Goal: Task Accomplishment & Management: Use online tool/utility

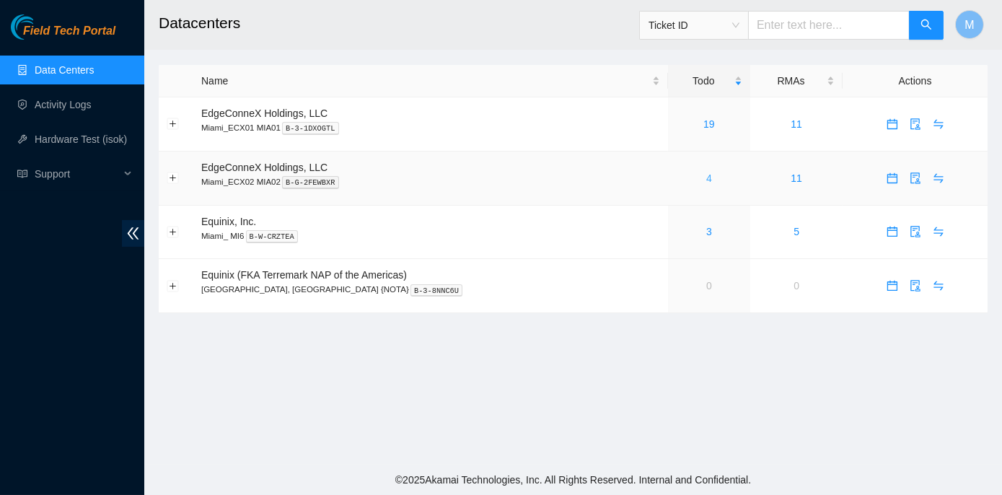
click at [706, 175] on link "4" at bounding box center [709, 178] width 6 height 12
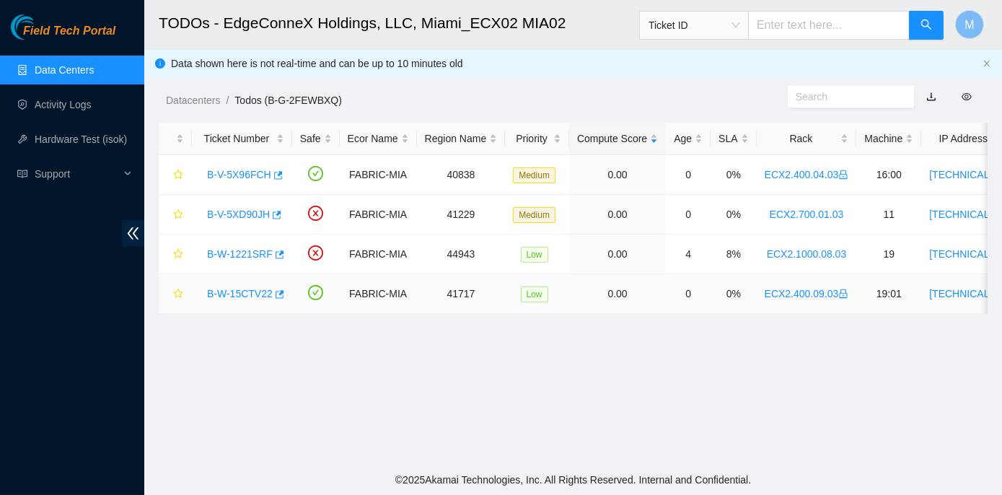
click at [234, 288] on link "B-W-15CTV22" at bounding box center [240, 294] width 66 height 12
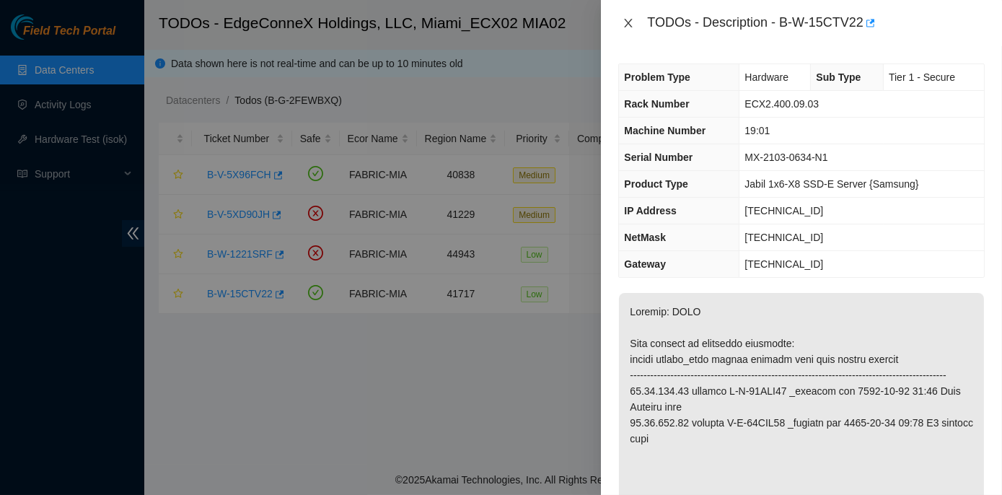
click at [628, 25] on icon "close" at bounding box center [628, 23] width 12 height 12
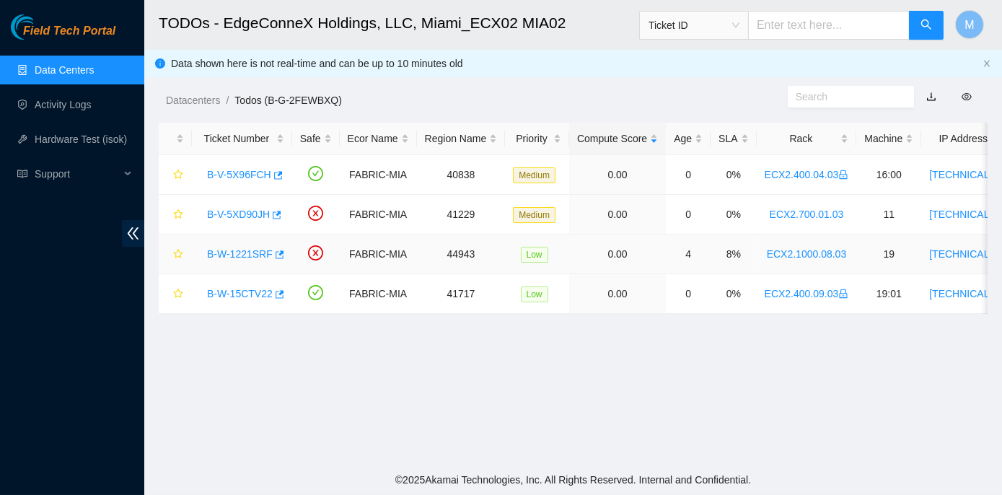
click at [251, 255] on link "B-W-1221SRF" at bounding box center [240, 254] width 66 height 12
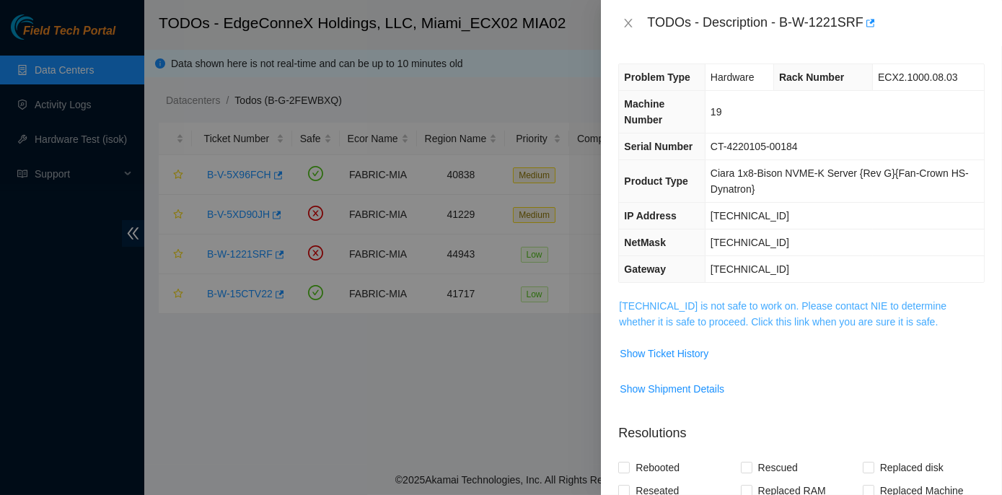
click at [708, 304] on link "23.217.59.150 is not safe to work on. Please contact NIE to determine whether i…" at bounding box center [782, 313] width 327 height 27
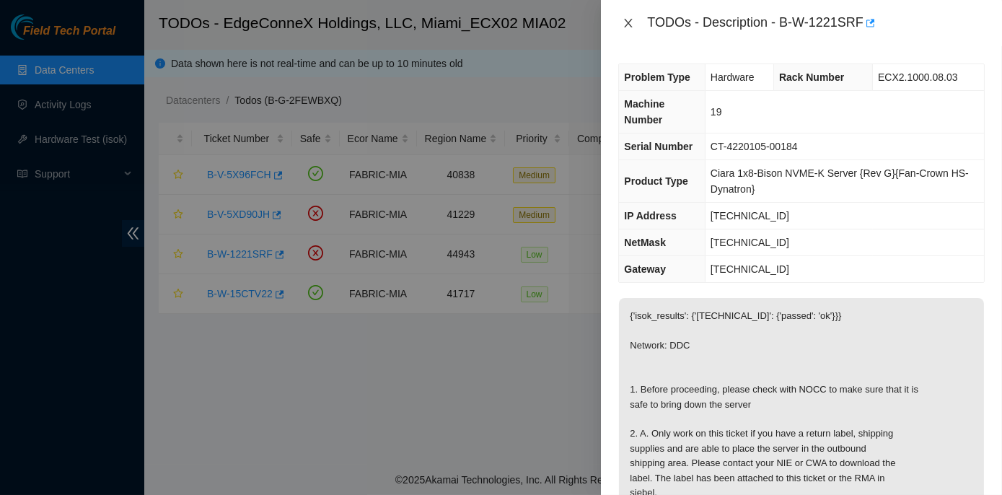
drag, startPoint x: 631, startPoint y: 19, endPoint x: 628, endPoint y: 26, distance: 7.4
click at [630, 19] on icon "close" at bounding box center [628, 23] width 12 height 12
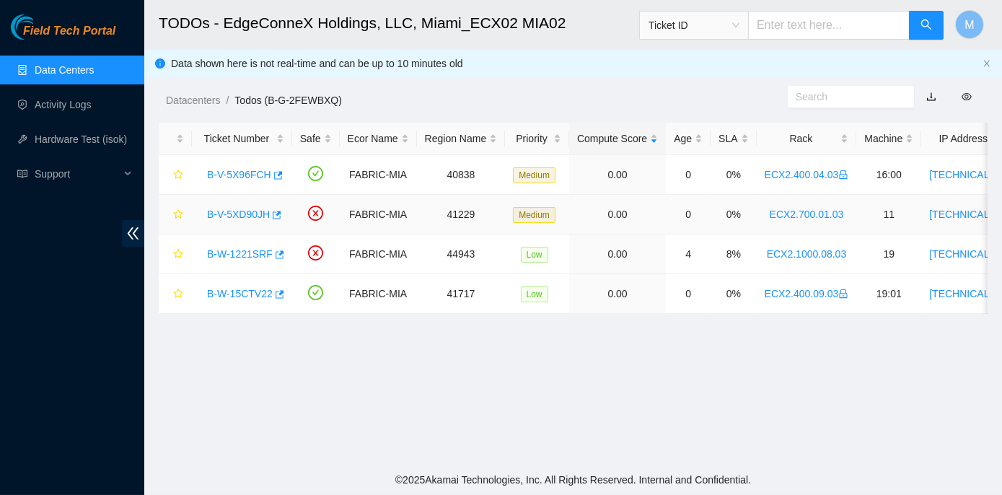
click at [241, 214] on link "B-V-5XD90JH" at bounding box center [238, 214] width 63 height 12
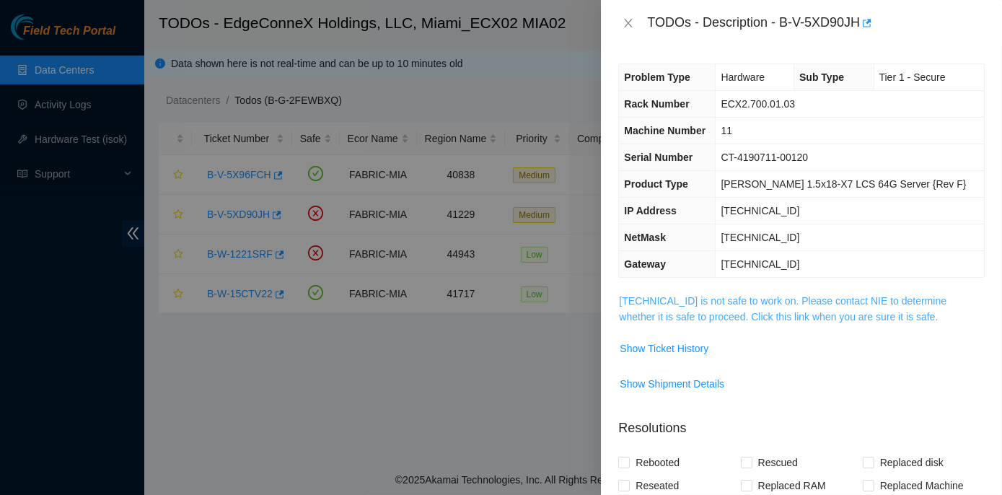
click at [772, 304] on link "23.50.116.14 is not safe to work on. Please contact NIE to determine whether it…" at bounding box center [782, 308] width 327 height 27
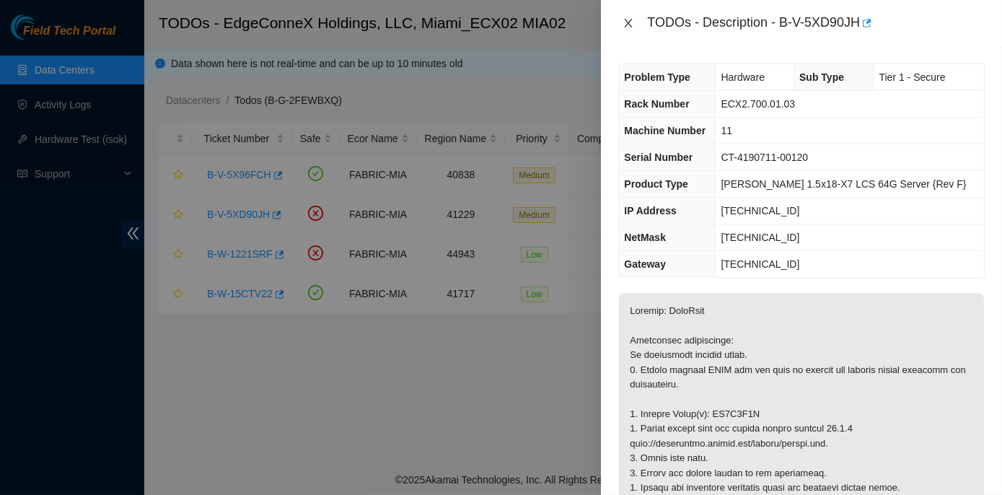
click at [630, 23] on icon "close" at bounding box center [628, 23] width 12 height 12
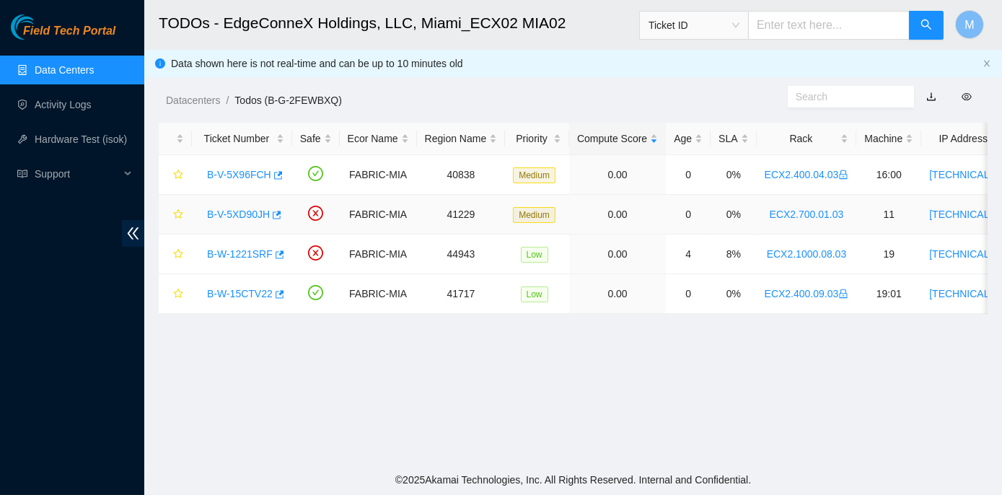
click at [229, 211] on link "B-V-5XD90JH" at bounding box center [238, 214] width 63 height 12
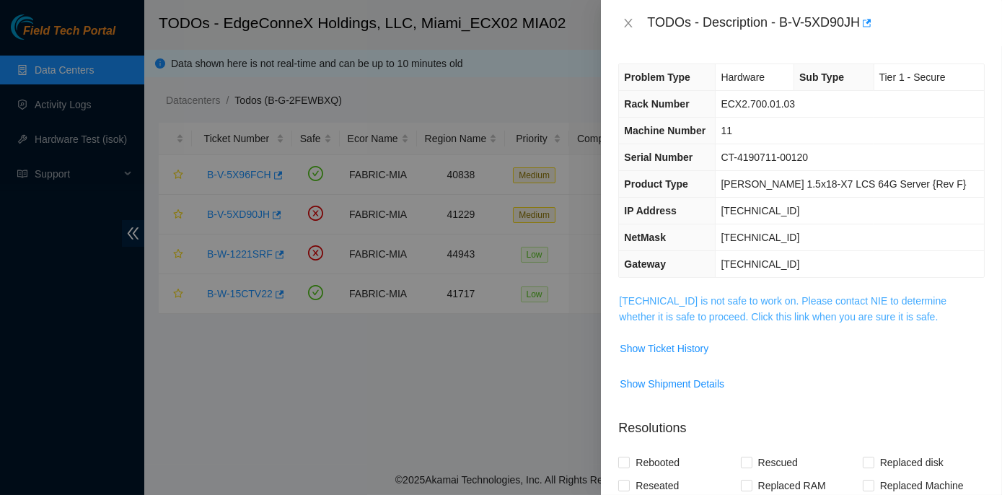
click at [814, 301] on link "23.50.116.14 is not safe to work on. Please contact NIE to determine whether it…" at bounding box center [782, 308] width 327 height 27
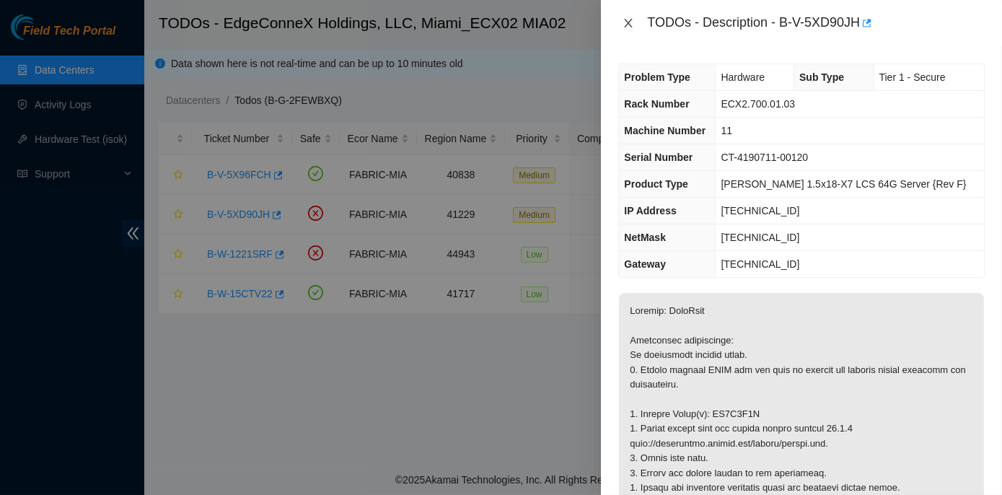
click at [630, 21] on icon "close" at bounding box center [628, 23] width 12 height 12
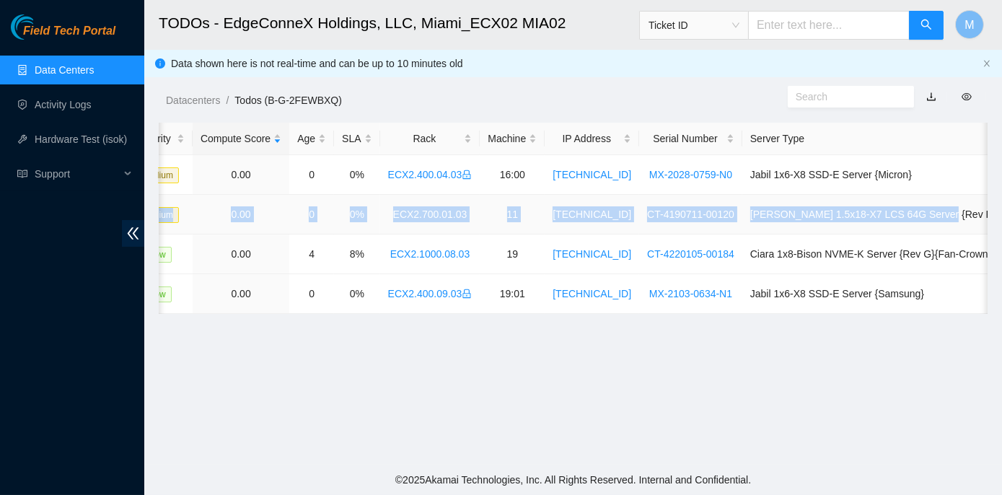
scroll to position [0, 408]
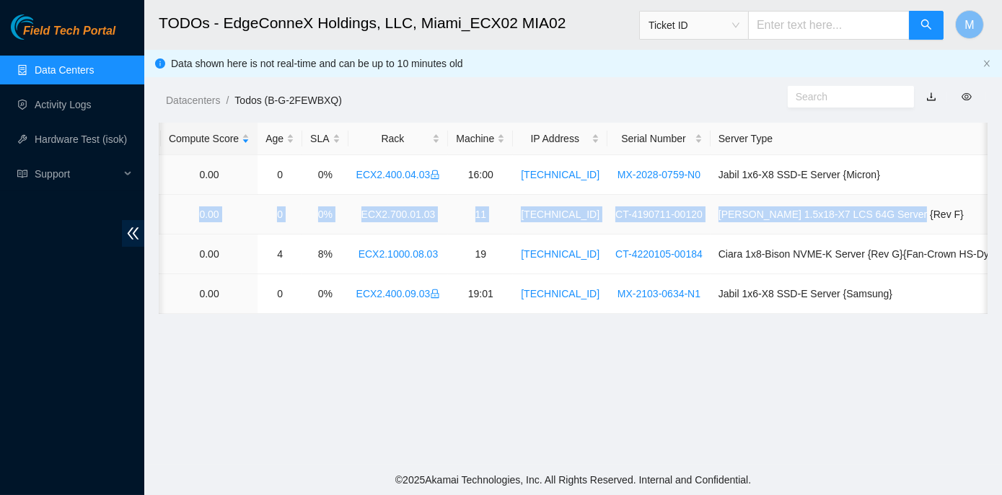
drag, startPoint x: 203, startPoint y: 215, endPoint x: 985, endPoint y: 214, distance: 781.2
click at [985, 214] on tr "B-V-5XD90JH FABRIC-MIA 41229 Medium 0.00 0 0% ECX2.700.01.03 11 23.50.116.14 CT…" at bounding box center [389, 215] width 1278 height 40
copy tr "B-V-5XD90JH FABRIC-MIA 41229 Medium 0.00 0 0% ECX2.700.01.03 11 23.50.116.14 CT…"
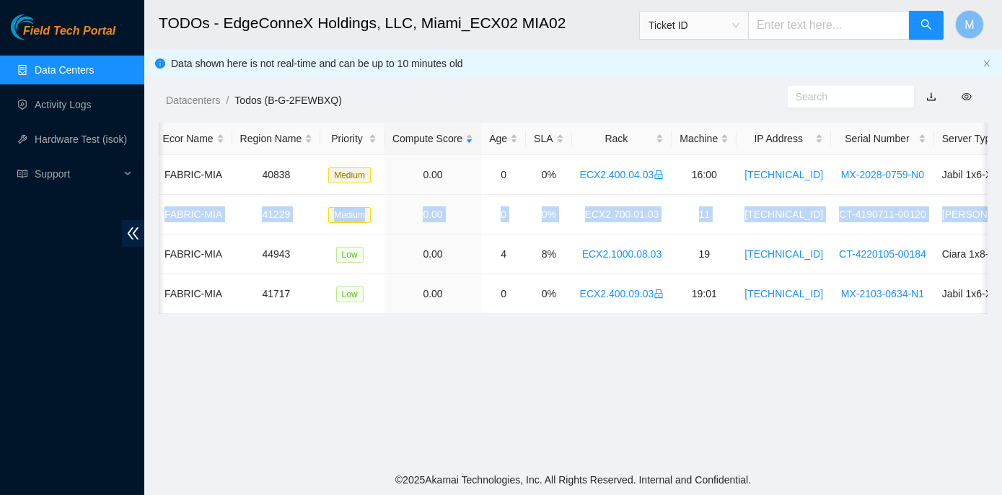
scroll to position [0, 0]
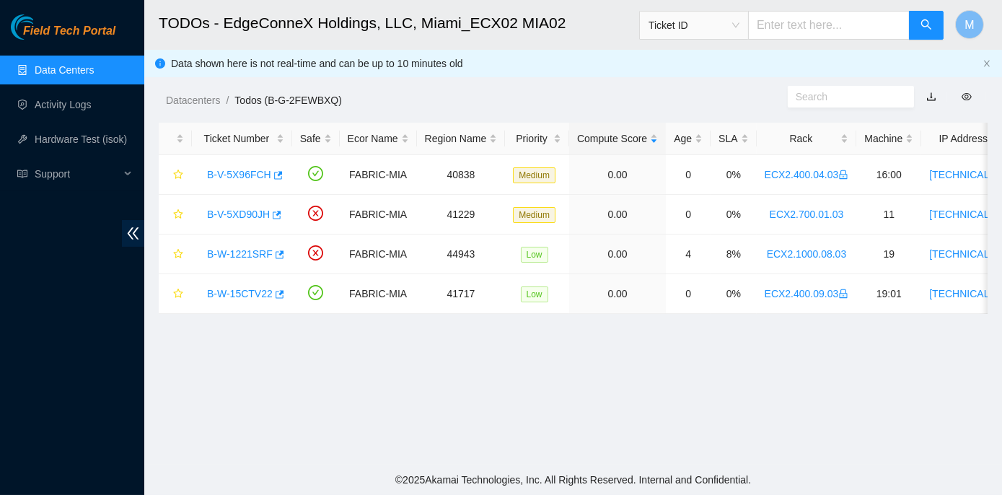
drag, startPoint x: 163, startPoint y: 386, endPoint x: 167, endPoint y: 367, distance: 19.1
click at [164, 384] on main "TODOs - EdgeConneX Holdings, LLC, Miami_ECX02 MIA02 Ticket ID M Data shown here…" at bounding box center [573, 232] width 858 height 465
click at [224, 211] on link "B-V-5XD90JH" at bounding box center [238, 214] width 63 height 12
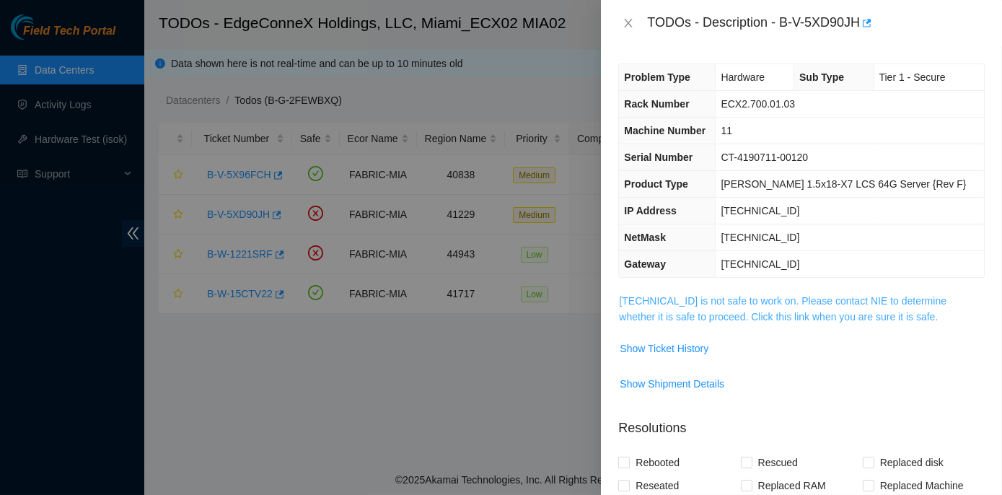
click at [694, 301] on link "23.50.116.14 is not safe to work on. Please contact NIE to determine whether it…" at bounding box center [782, 308] width 327 height 27
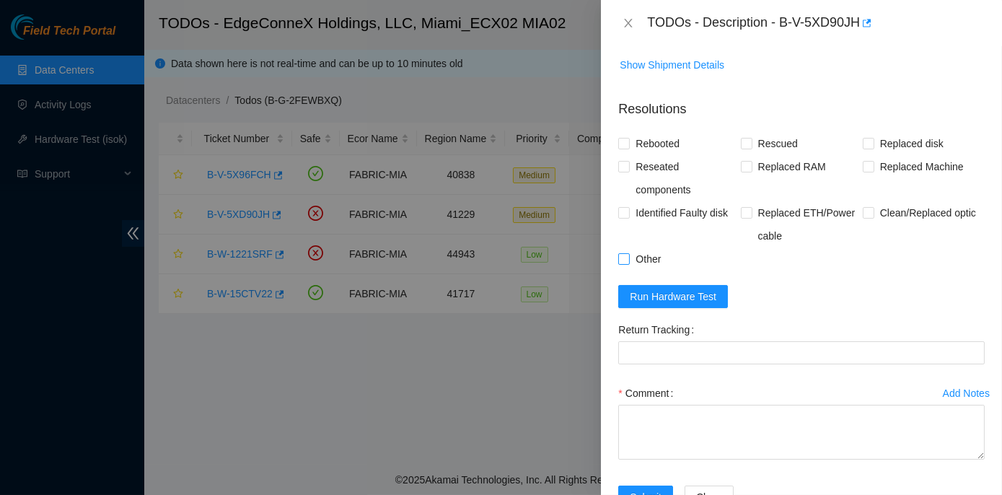
scroll to position [1042, 0]
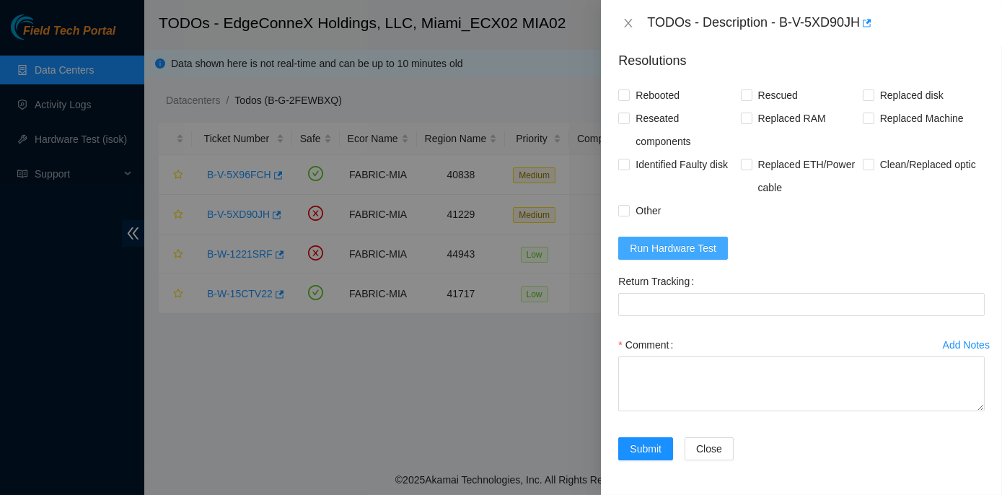
click at [665, 246] on span "Run Hardware Test" at bounding box center [673, 248] width 87 height 16
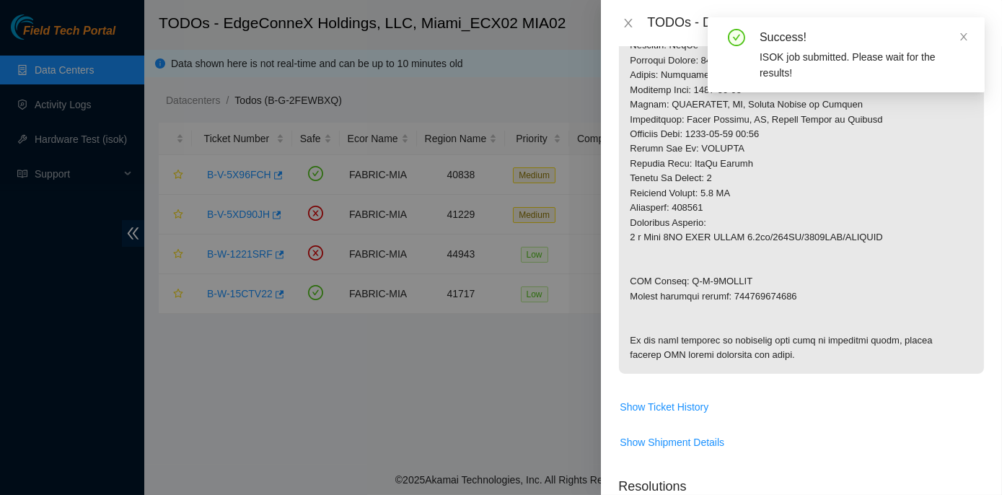
scroll to position [583, 0]
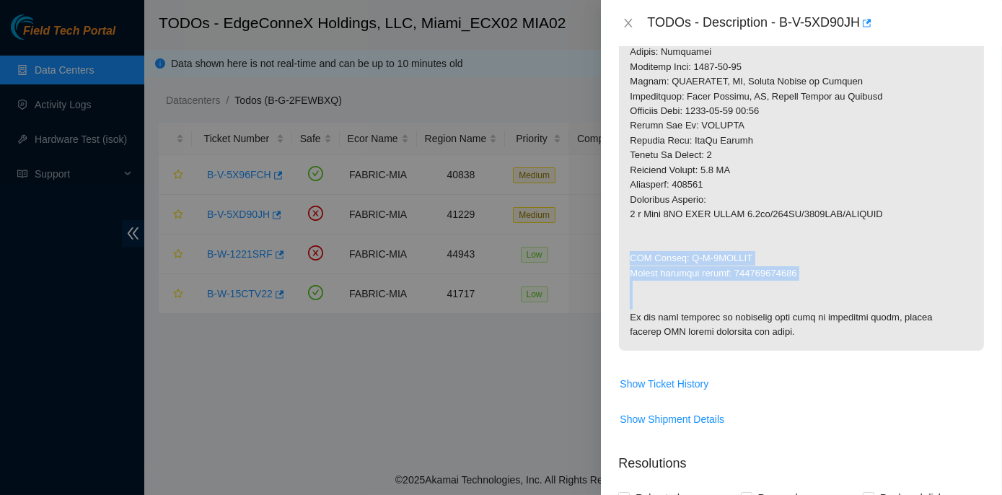
drag, startPoint x: 626, startPoint y: 254, endPoint x: 796, endPoint y: 278, distance: 172.0
click at [796, 278] on p at bounding box center [801, 30] width 365 height 641
drag, startPoint x: 796, startPoint y: 278, endPoint x: 783, endPoint y: 282, distance: 14.2
click at [783, 282] on p at bounding box center [801, 30] width 365 height 641
click at [630, 240] on p at bounding box center [801, 30] width 365 height 641
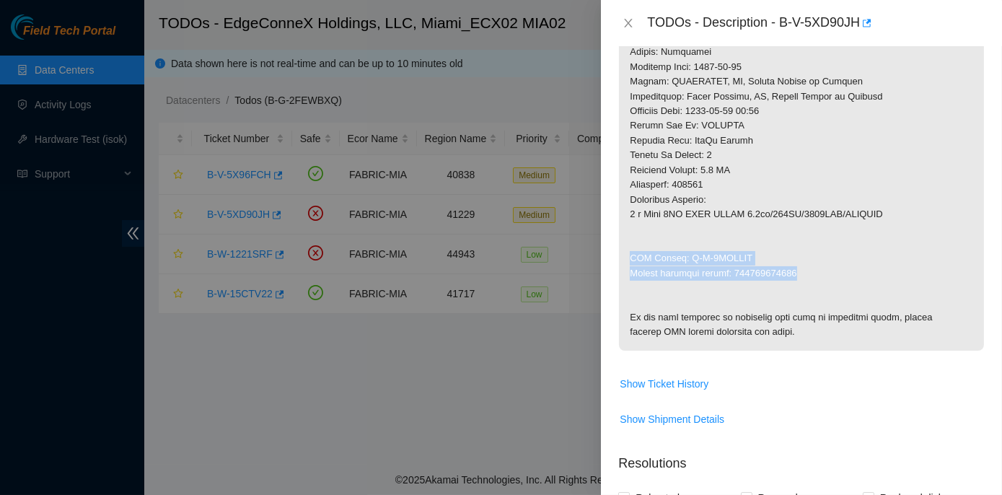
drag, startPoint x: 646, startPoint y: 253, endPoint x: 801, endPoint y: 277, distance: 156.2
click at [801, 277] on p at bounding box center [801, 30] width 365 height 641
copy p "RMA Return: B-V-5XHKLBH Return tracking number: 450826222512"
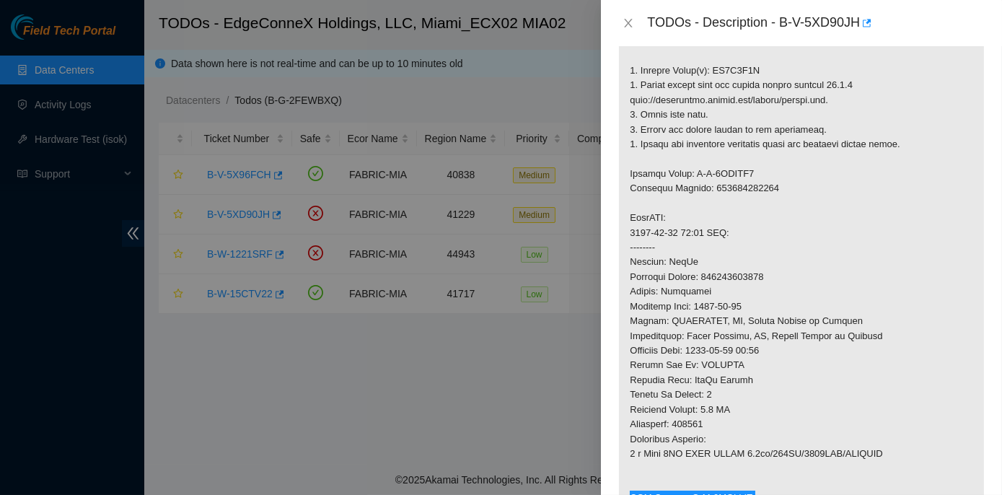
scroll to position [320, 0]
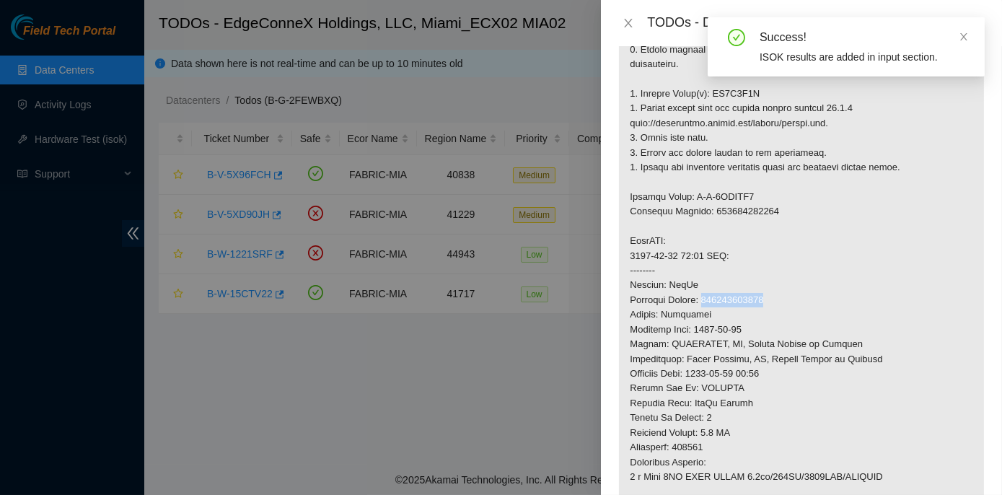
drag, startPoint x: 706, startPoint y: 298, endPoint x: 766, endPoint y: 301, distance: 59.9
click at [766, 301] on p at bounding box center [801, 293] width 365 height 641
copy p "450826222501"
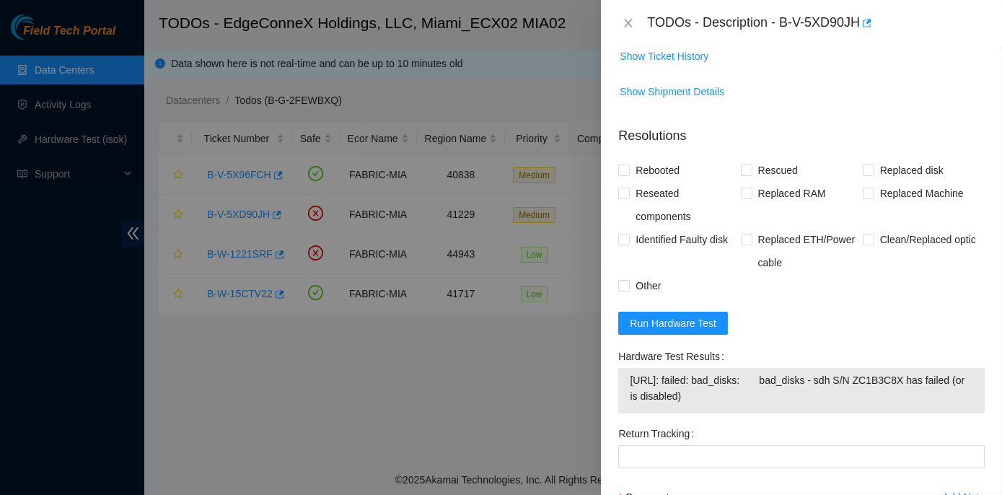
scroll to position [976, 0]
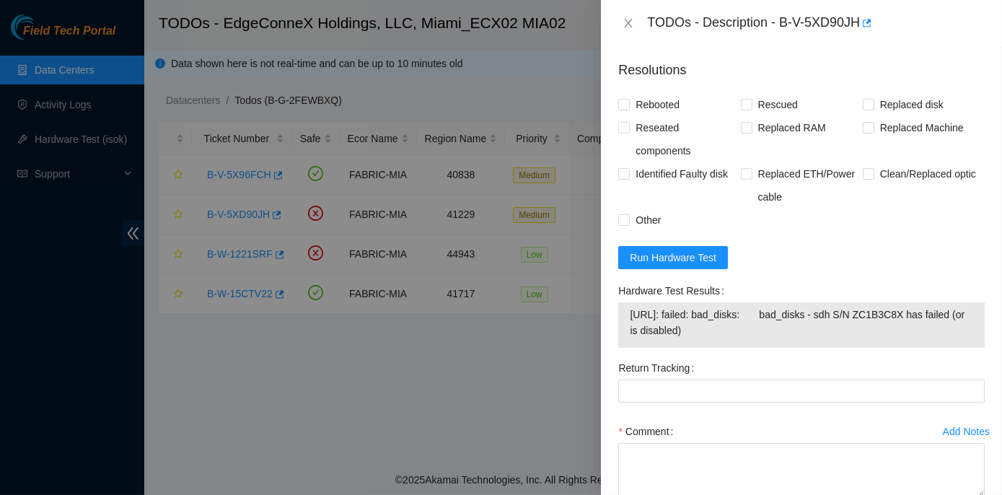
drag, startPoint x: 615, startPoint y: 346, endPoint x: 900, endPoint y: 394, distance: 289.6
click at [900, 356] on div "Hardware Test Results 23.50.116.14: failed: bad_disks: bad_disks - sdh S/N ZC1B…" at bounding box center [801, 317] width 378 height 77
copy div "Hardware Test Results 23.50.116.14: failed: bad_disks: bad_disks - sdh S/N ZC1B…"
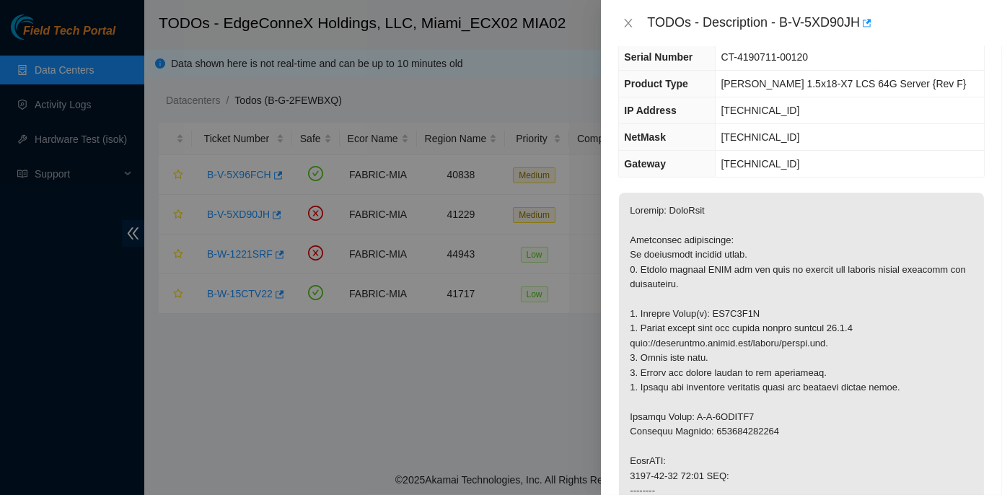
scroll to position [123, 0]
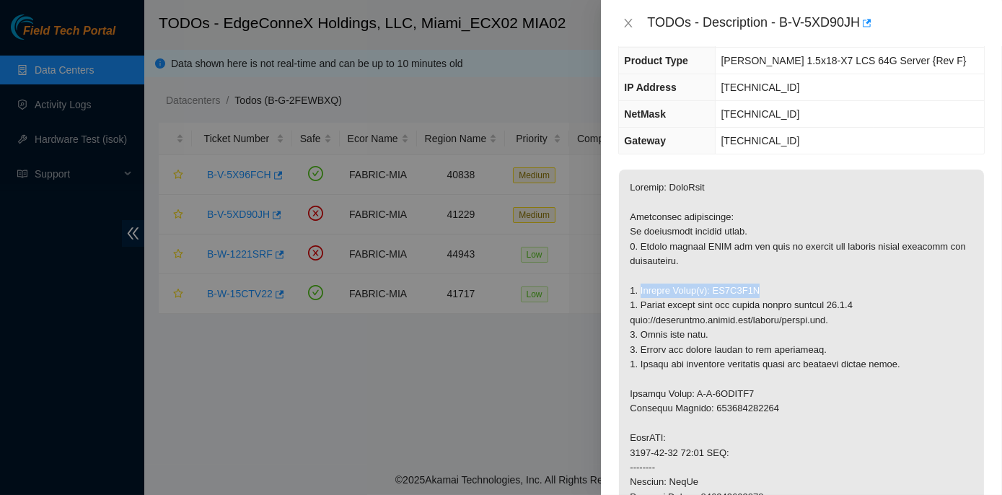
drag, startPoint x: 639, startPoint y: 288, endPoint x: 756, endPoint y: 295, distance: 117.1
click at [756, 295] on p at bounding box center [801, 490] width 365 height 641
copy p "Replace Drive(s): ZC1B3C8X"
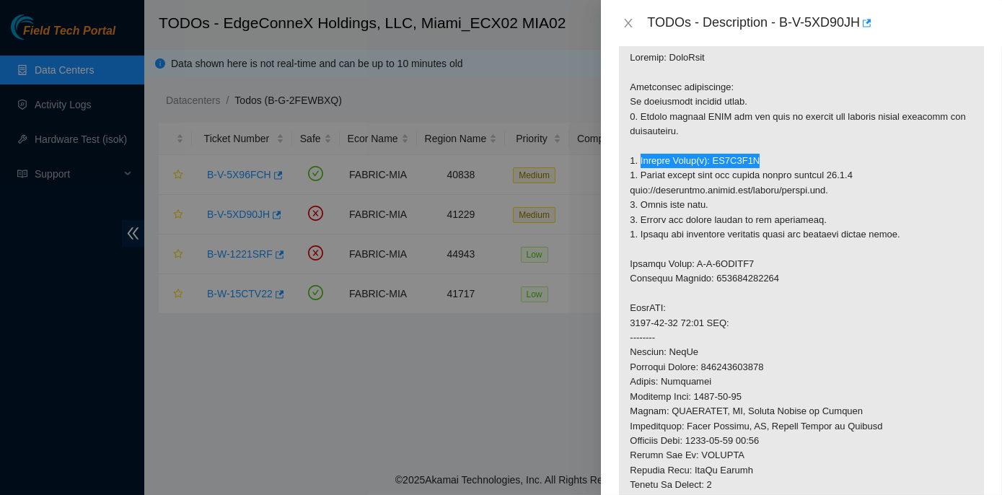
scroll to position [255, 0]
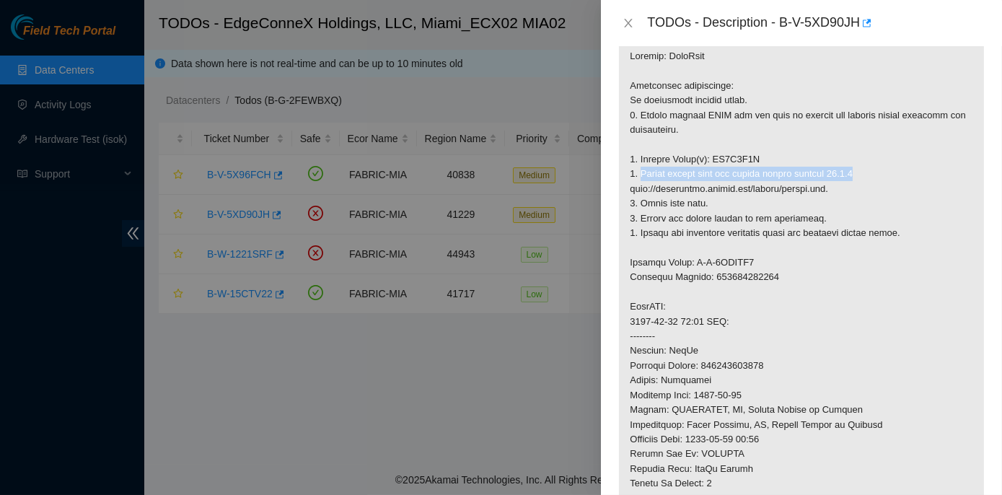
drag, startPoint x: 641, startPoint y: 171, endPoint x: 844, endPoint y: 173, distance: 203.4
click at [844, 173] on p at bounding box center [801, 358] width 365 height 641
copy p "Please rescue with the latest rescue version 23.0.3"
click at [626, 21] on icon "close" at bounding box center [628, 23] width 12 height 12
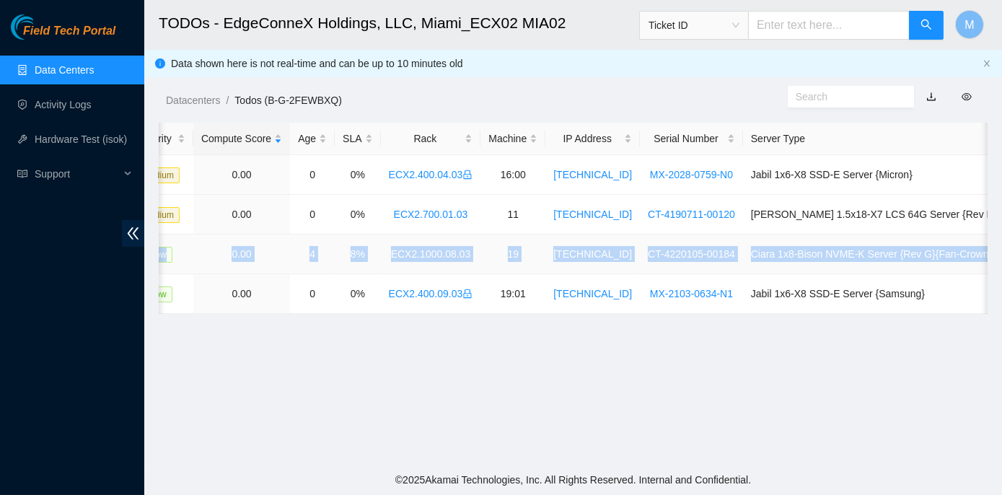
scroll to position [0, 408]
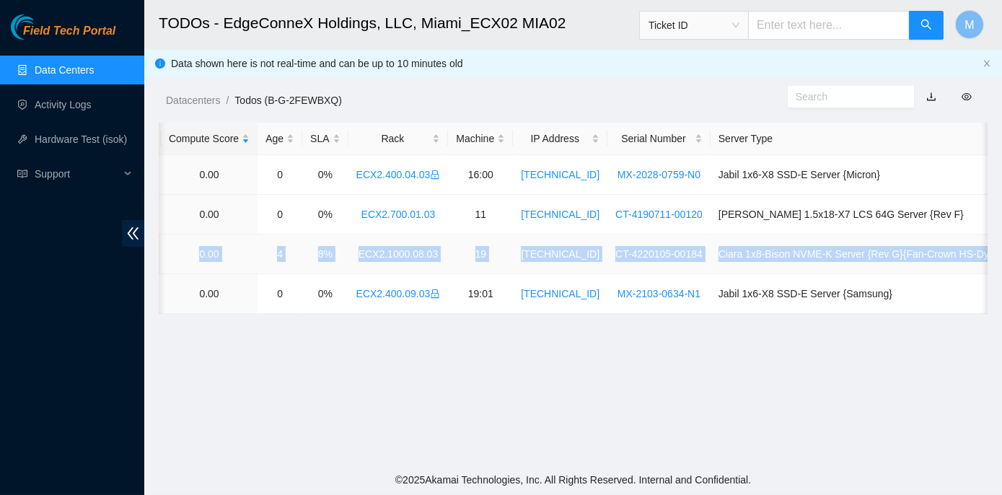
drag, startPoint x: 203, startPoint y: 249, endPoint x: 982, endPoint y: 258, distance: 779.1
click at [982, 258] on tr "B-W-1221SRF FABRIC-MIA 44943 Low 0.00 4 8% ECX2.1000.08.03 19 23.217.59.150 CT-…" at bounding box center [389, 254] width 1278 height 40
copy tr "B-W-1221SRF FABRIC-MIA 44943 Low 0.00 4 8% ECX2.1000.08.03 19 23.217.59.150 CT-…"
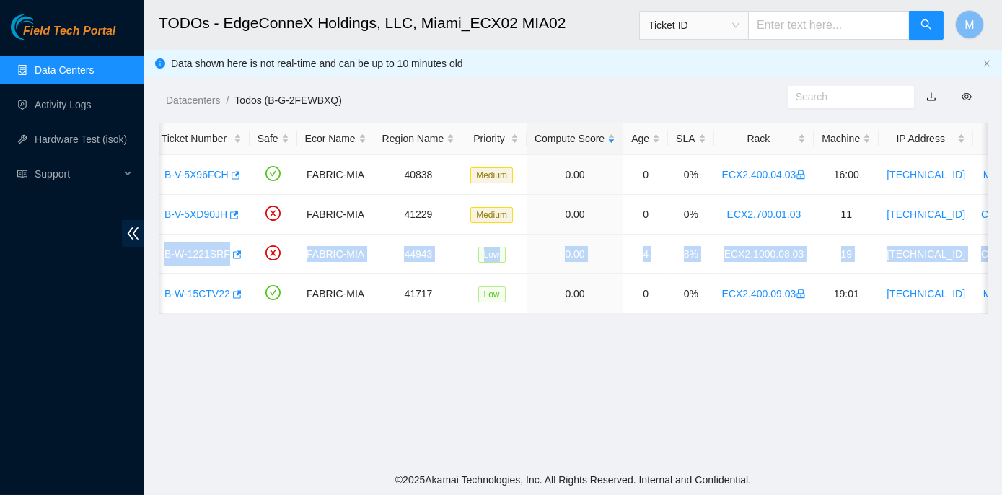
scroll to position [0, 0]
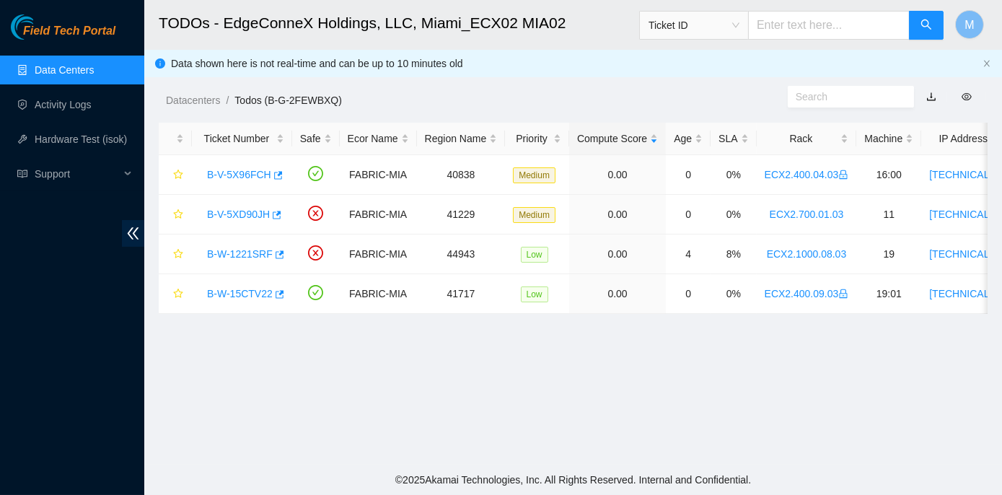
drag, startPoint x: 237, startPoint y: 388, endPoint x: 243, endPoint y: 367, distance: 21.9
click at [237, 388] on main "TODOs - EdgeConneX Holdings, LLC, Miami_ECX02 MIA02 Ticket ID M Data shown here…" at bounding box center [573, 232] width 858 height 465
drag, startPoint x: 253, startPoint y: 248, endPoint x: 377, endPoint y: 267, distance: 124.8
click at [253, 248] on link "B-W-1221SRF" at bounding box center [240, 254] width 66 height 12
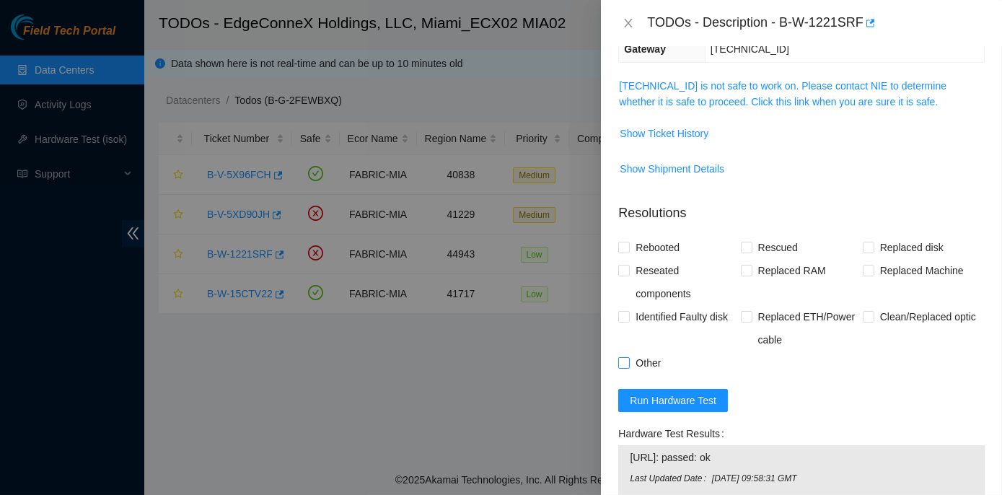
scroll to position [156, 0]
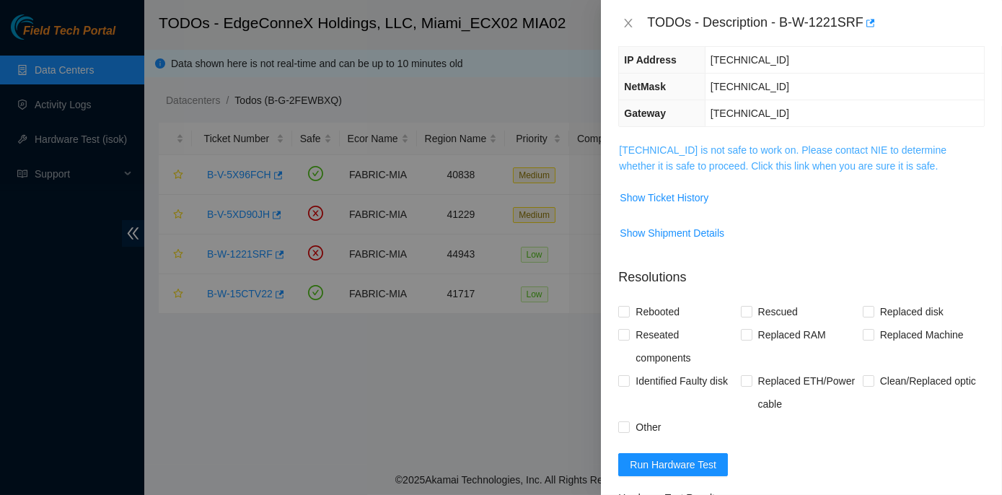
click at [736, 149] on link "23.217.59.150 is not safe to work on. Please contact NIE to determine whether i…" at bounding box center [782, 157] width 327 height 27
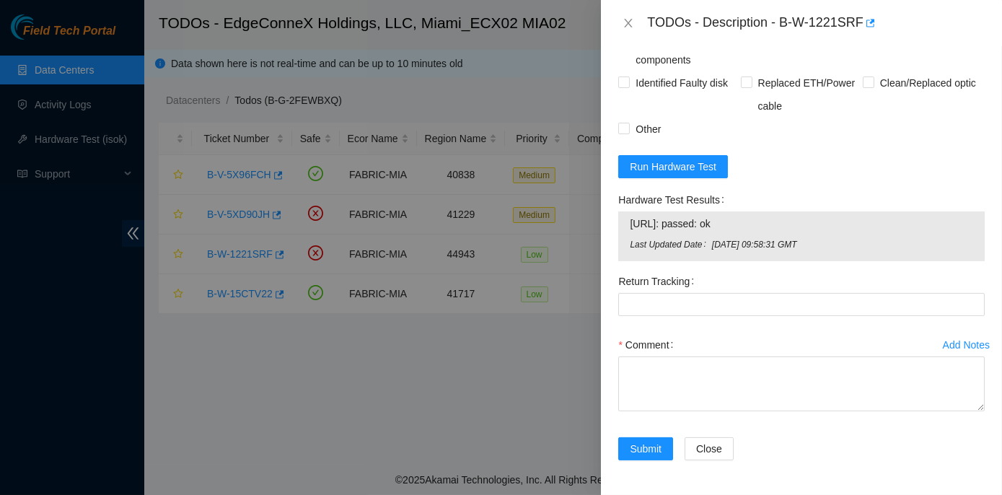
scroll to position [877, 0]
drag, startPoint x: 617, startPoint y: 214, endPoint x: 752, endPoint y: 239, distance: 136.5
click at [752, 239] on div "Hardware Test Results 23.217.59.150: passed: ok Last Updated Date Fri, 03 Oct 2…" at bounding box center [801, 229] width 378 height 82
copy div "Hardware Test Results 23.217.59.150: passed: ok"
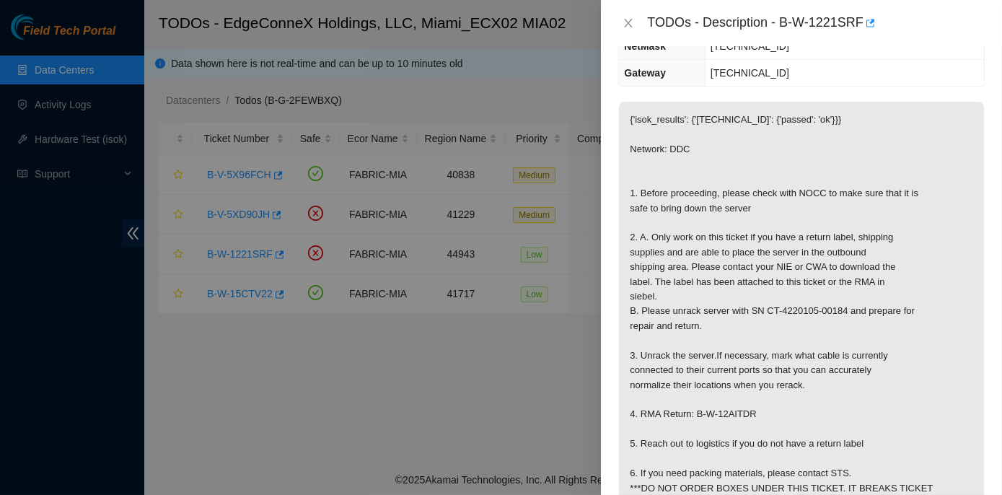
scroll to position [262, 0]
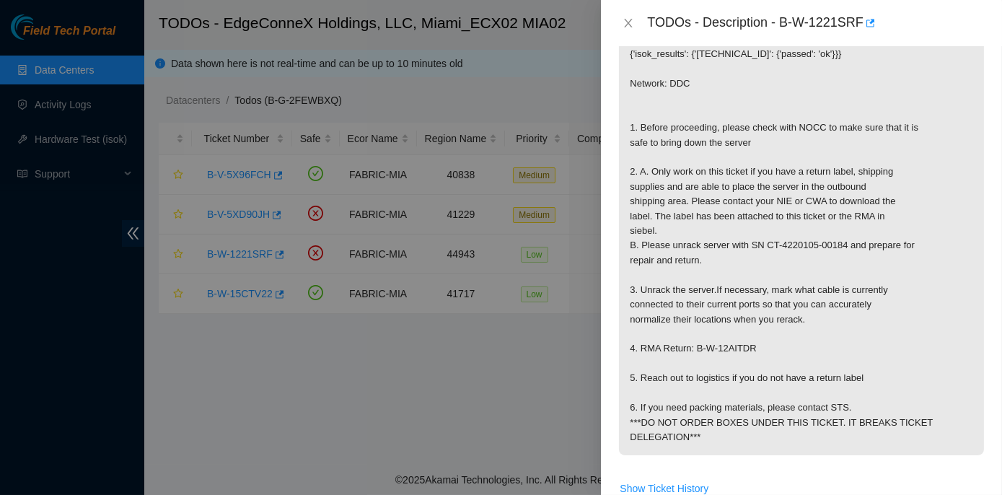
drag, startPoint x: 625, startPoint y: 151, endPoint x: 763, endPoint y: 461, distance: 338.7
click at [763, 455] on p "{'isok_results': {'23.217.59.150': {'passed': 'ok'}}} Network: DDC 1. Before pr…" at bounding box center [801, 245] width 365 height 419
copy p "1. Before proceeding, please check with NOCC to make sure that it is safe to br…"
click at [944, 248] on p "{'isok_results': {'23.217.59.150': {'passed': 'ok'}}} Network: DDC 1. Before pr…" at bounding box center [801, 245] width 365 height 419
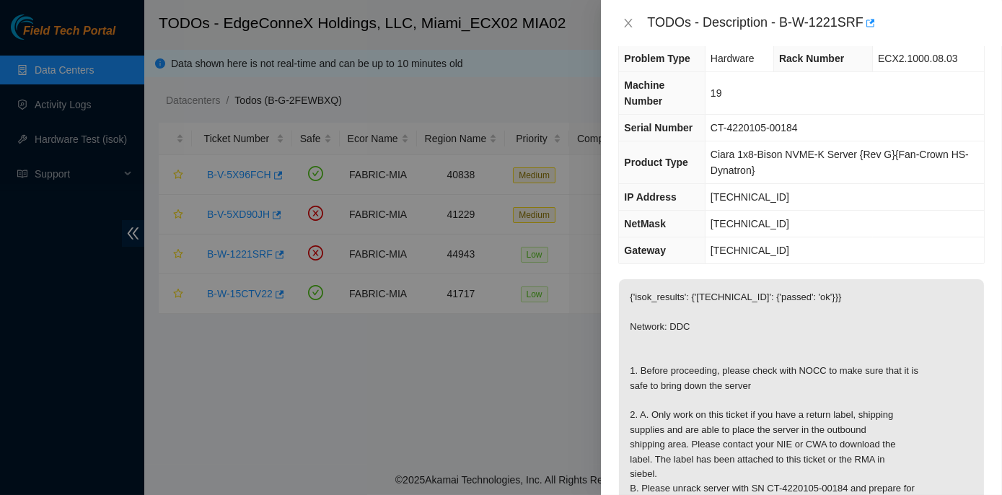
scroll to position [0, 0]
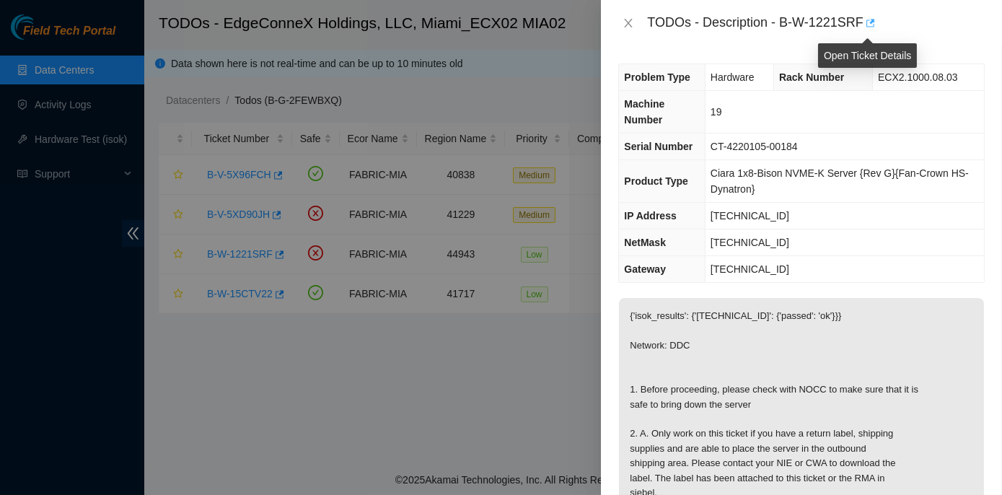
click at [871, 21] on icon "button" at bounding box center [870, 23] width 9 height 8
click at [627, 21] on icon "close" at bounding box center [629, 23] width 8 height 9
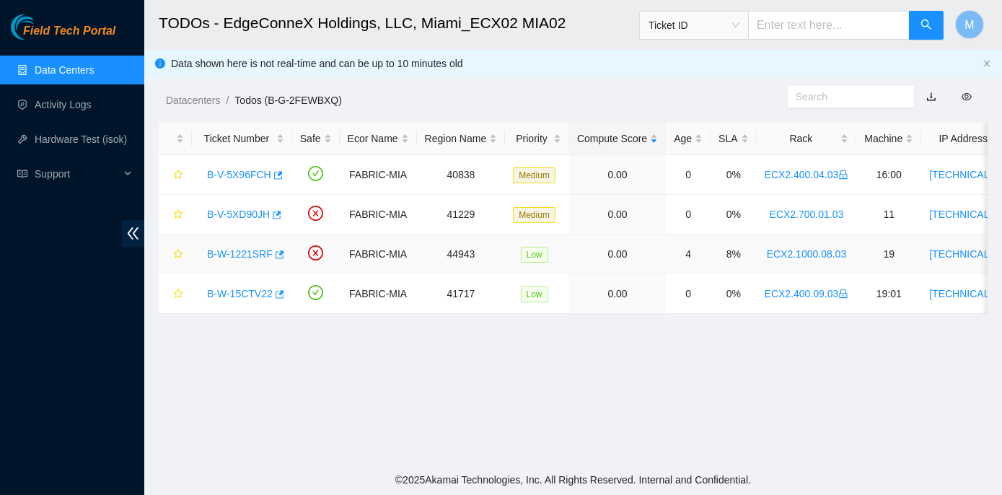
click at [260, 254] on link "B-W-1221SRF" at bounding box center [240, 254] width 66 height 12
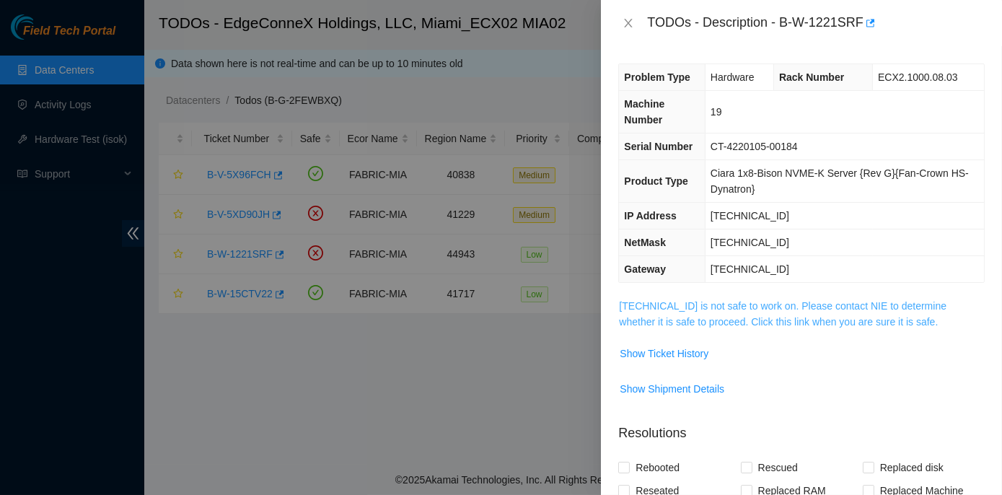
click at [714, 304] on link "23.217.59.150 is not safe to work on. Please contact NIE to determine whether i…" at bounding box center [782, 313] width 327 height 27
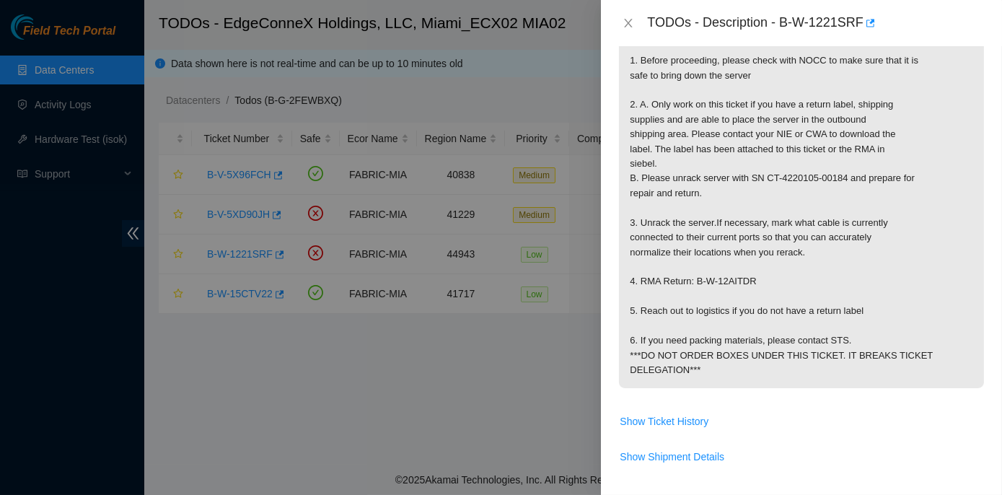
scroll to position [524, 0]
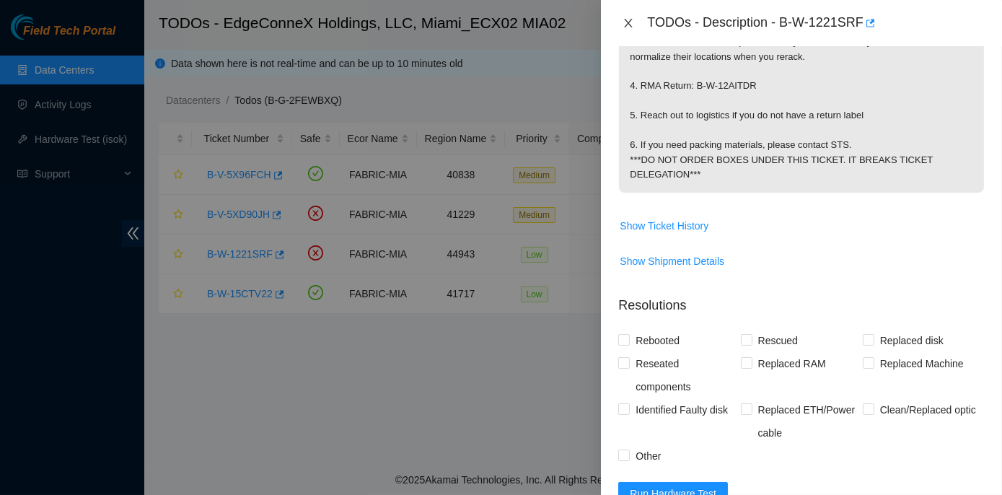
click at [633, 21] on icon "close" at bounding box center [628, 23] width 12 height 12
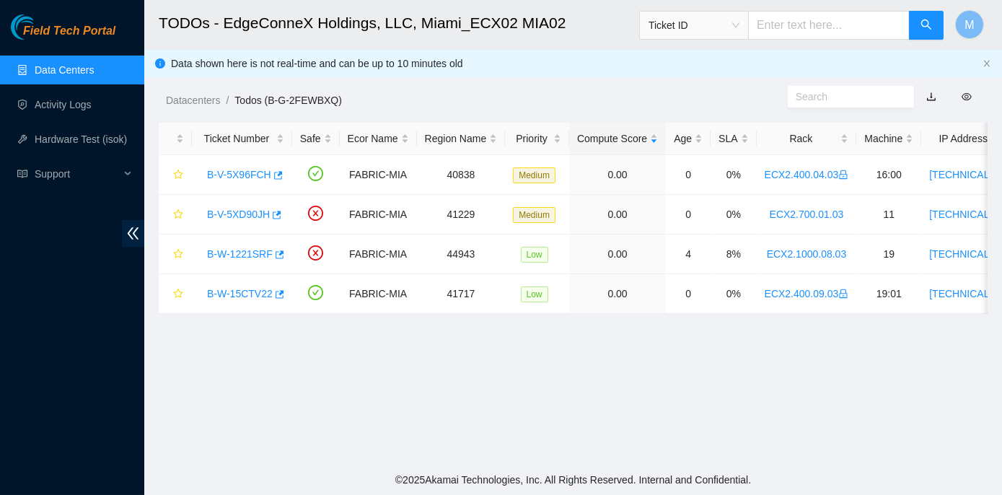
scroll to position [355, 0]
click at [252, 215] on link "B-V-5XD90JH" at bounding box center [238, 214] width 63 height 12
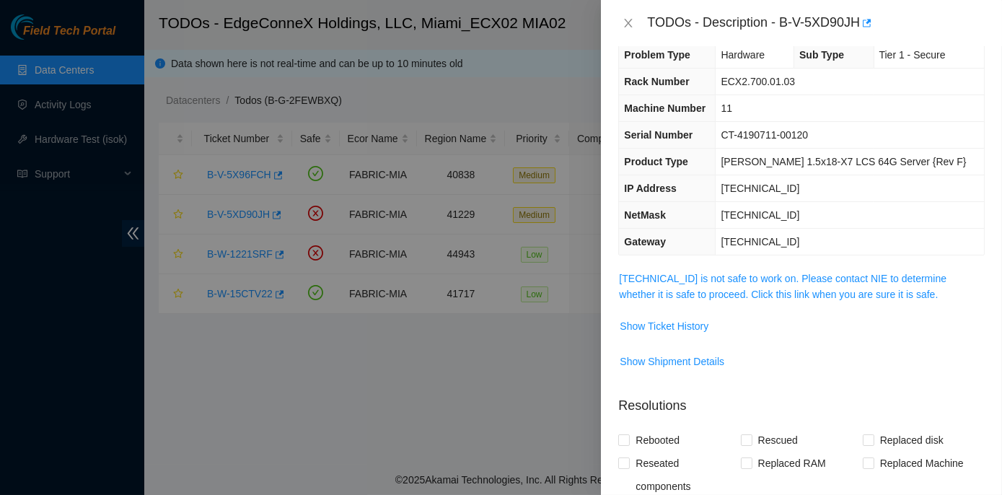
scroll to position [6, 0]
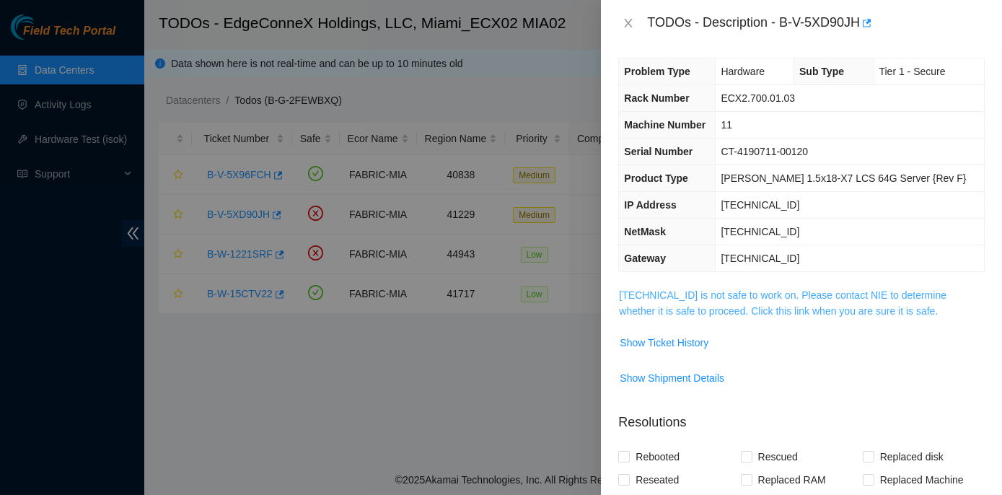
click at [748, 289] on link "23.50.116.14 is not safe to work on. Please contact NIE to determine whether it…" at bounding box center [782, 302] width 327 height 27
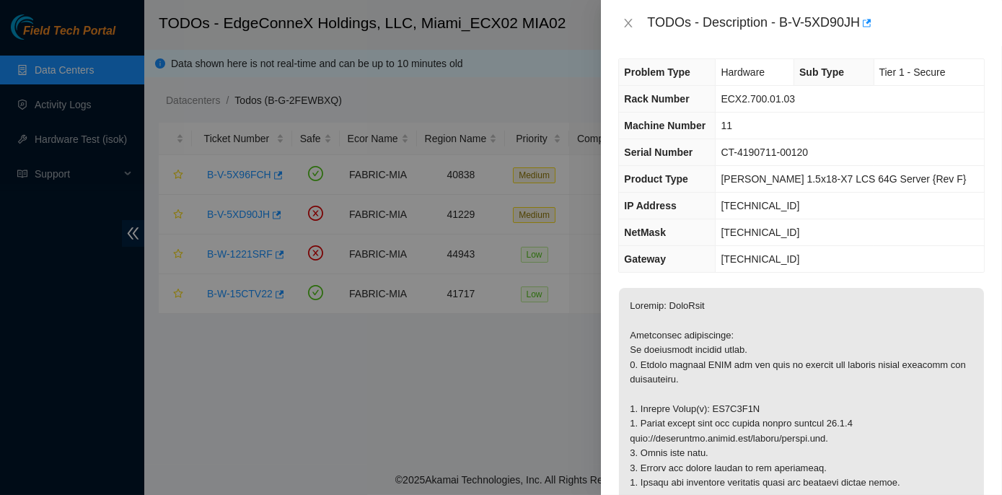
scroll to position [0, 0]
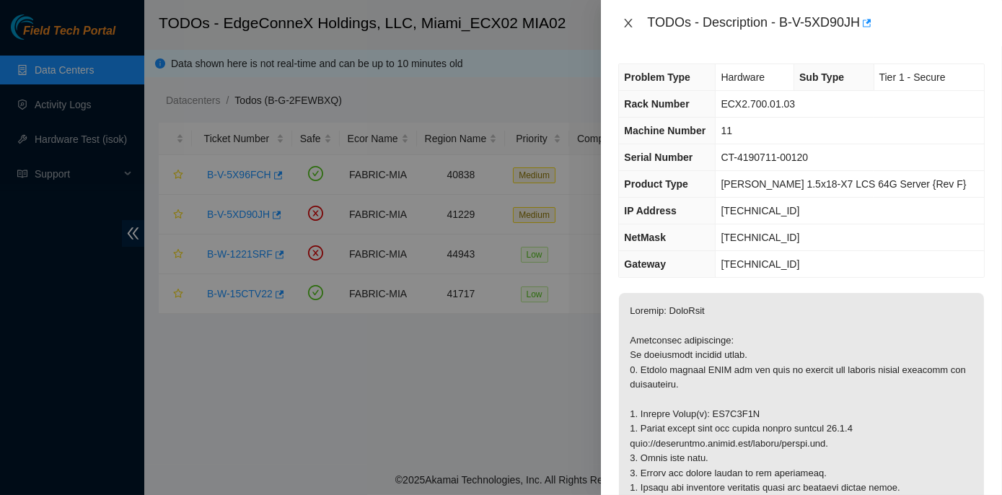
click at [628, 20] on icon "close" at bounding box center [628, 23] width 12 height 12
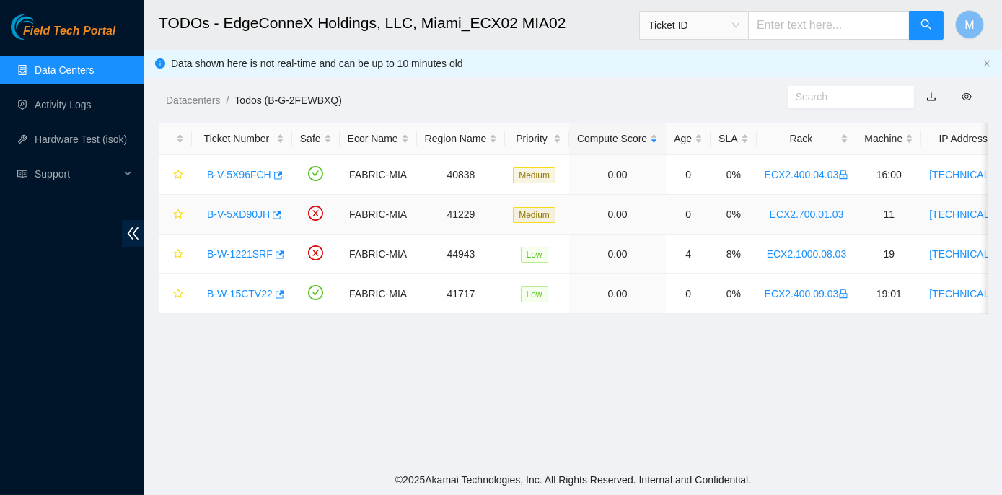
click at [259, 214] on link "B-V-5XD90JH" at bounding box center [238, 214] width 63 height 12
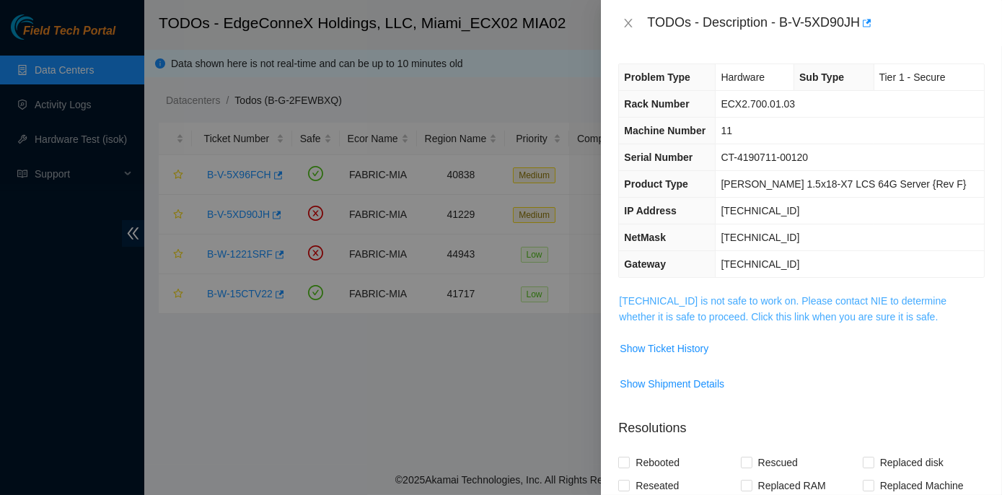
click at [694, 298] on link "23.50.116.14 is not safe to work on. Please contact NIE to determine whether it…" at bounding box center [782, 308] width 327 height 27
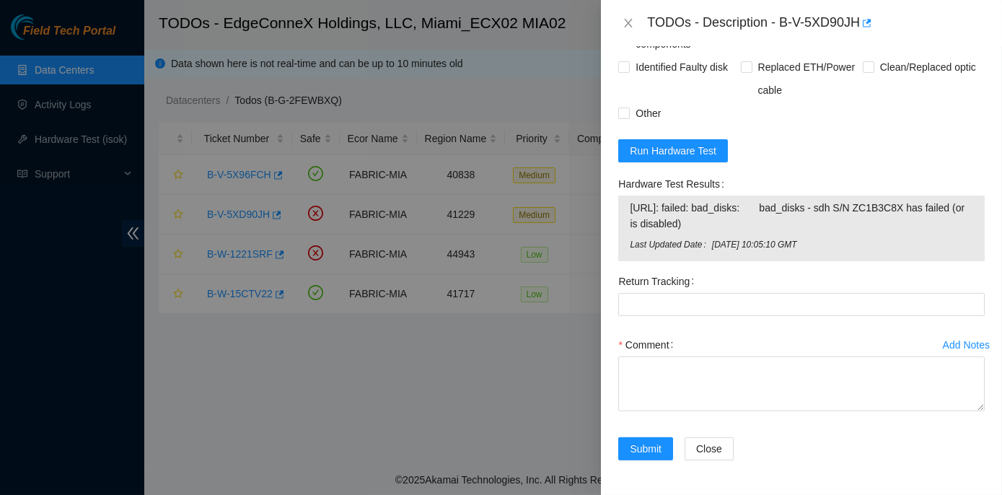
scroll to position [1138, 0]
click at [685, 151] on span "Run Hardware Test" at bounding box center [673, 151] width 87 height 16
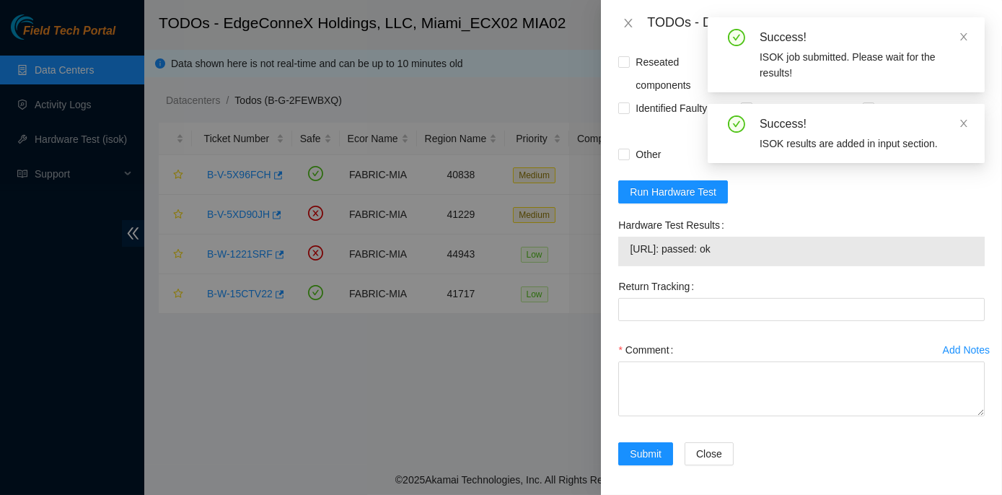
scroll to position [1102, 0]
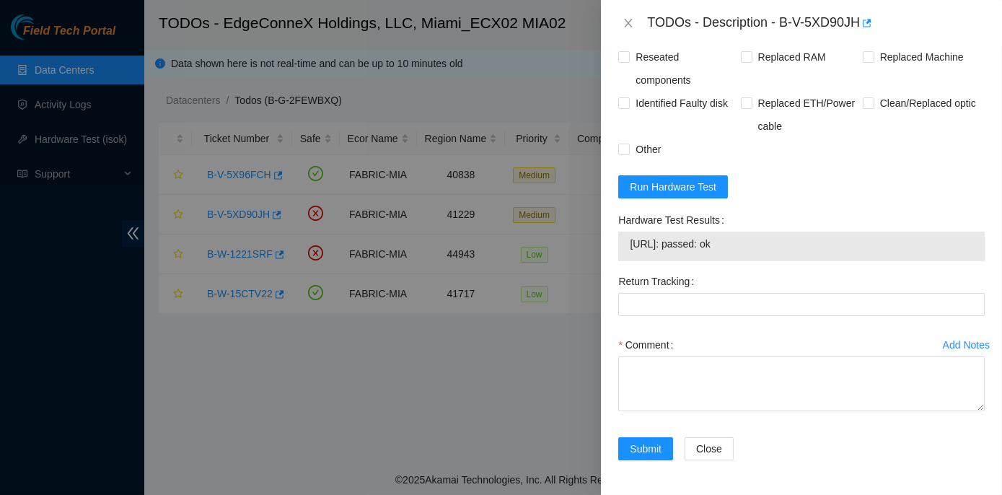
drag, startPoint x: 617, startPoint y: 216, endPoint x: 740, endPoint y: 246, distance: 126.1
click at [740, 246] on div "Hardware Test Results 23.50.116.14: passed: ok" at bounding box center [801, 238] width 378 height 61
copy div "Hardware Test Results 23.50.116.14: passed: ok"
click at [625, 21] on icon "close" at bounding box center [628, 23] width 12 height 12
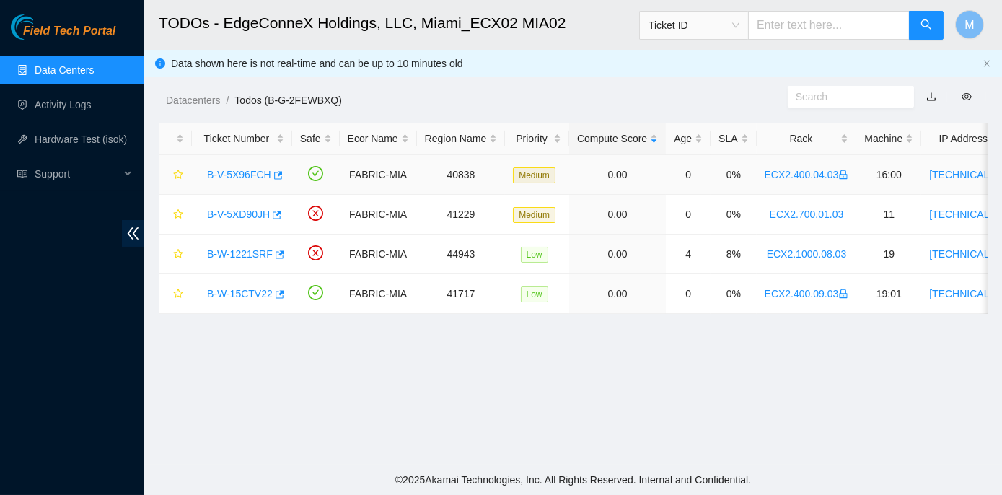
scroll to position [402, 0]
click at [229, 174] on link "B-V-5X96FCH" at bounding box center [239, 175] width 64 height 12
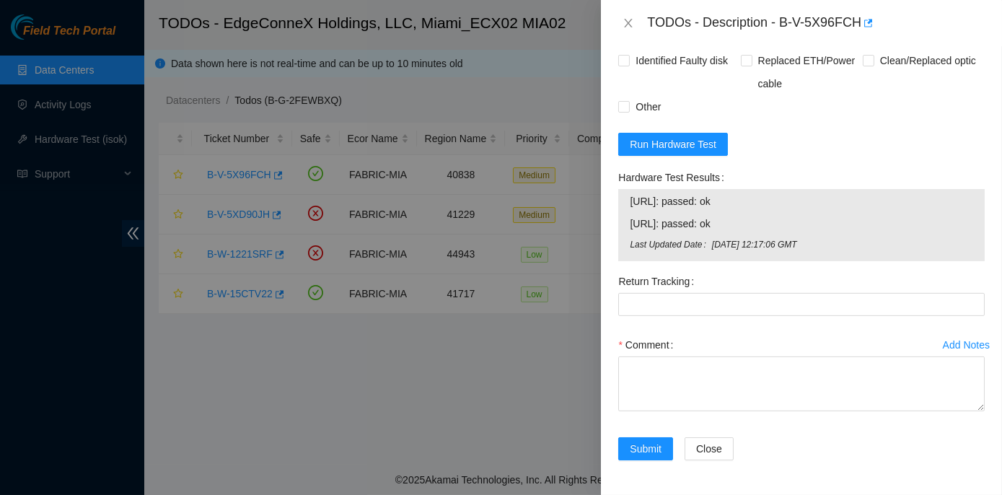
scroll to position [950, 0]
click at [673, 140] on span "Run Hardware Test" at bounding box center [673, 144] width 87 height 16
click at [673, 143] on span "Run Hardware Test" at bounding box center [673, 144] width 87 height 16
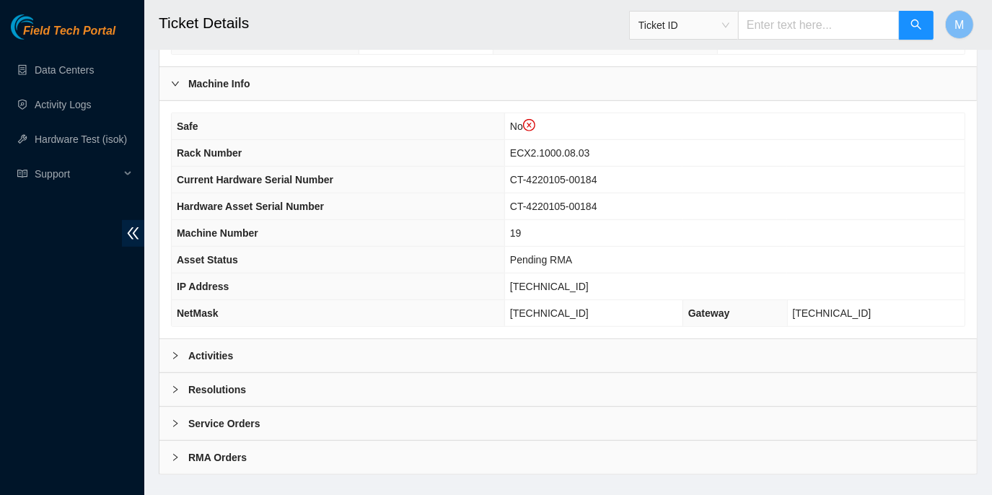
scroll to position [505, 0]
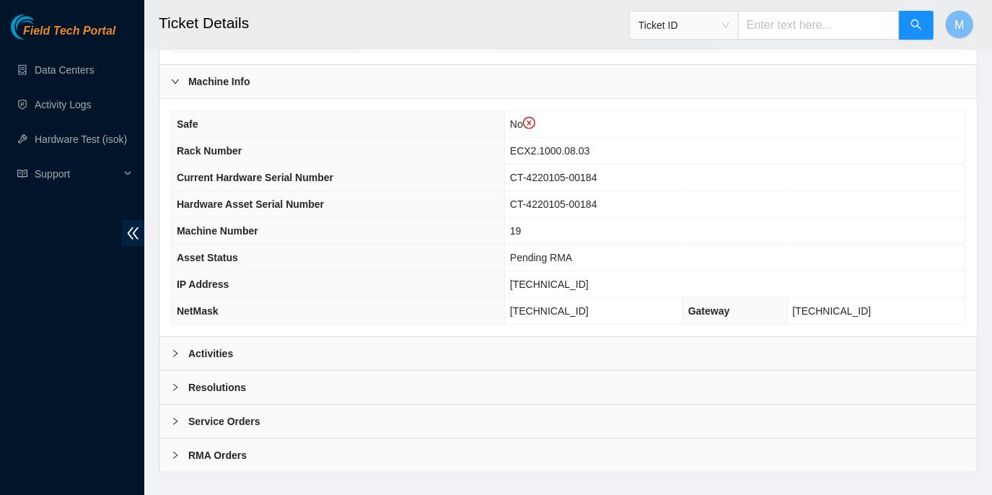
click at [171, 349] on icon "right" at bounding box center [175, 353] width 9 height 9
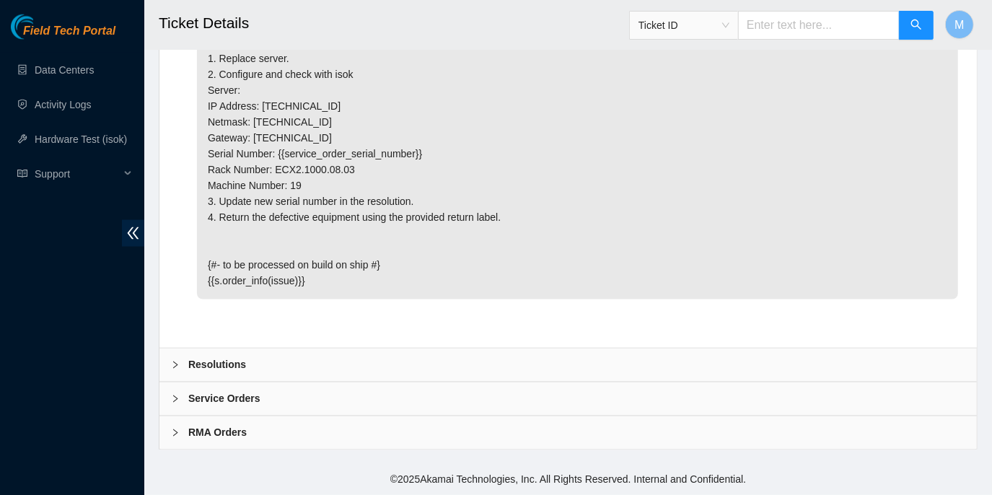
scroll to position [1575, 0]
click at [175, 398] on icon "right" at bounding box center [175, 398] width 4 height 7
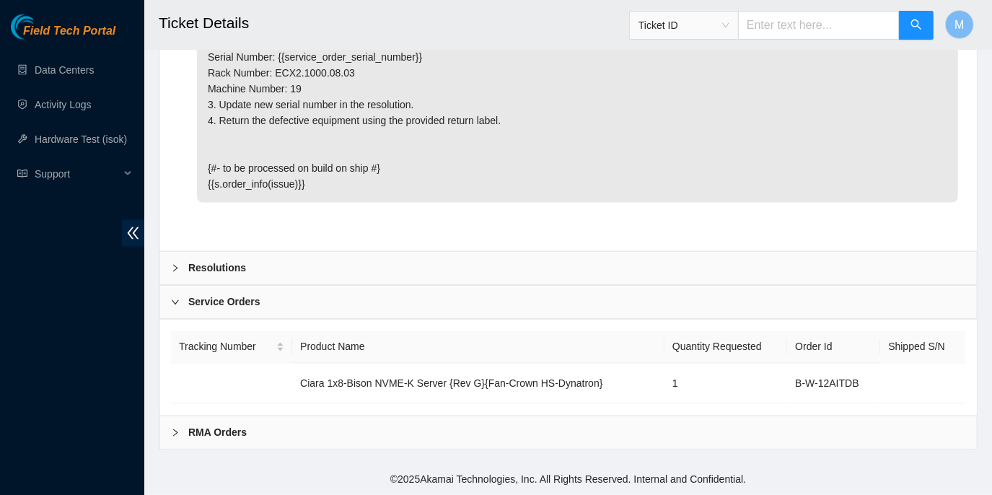
scroll to position [1671, 0]
click at [175, 431] on icon "right" at bounding box center [175, 432] width 4 height 7
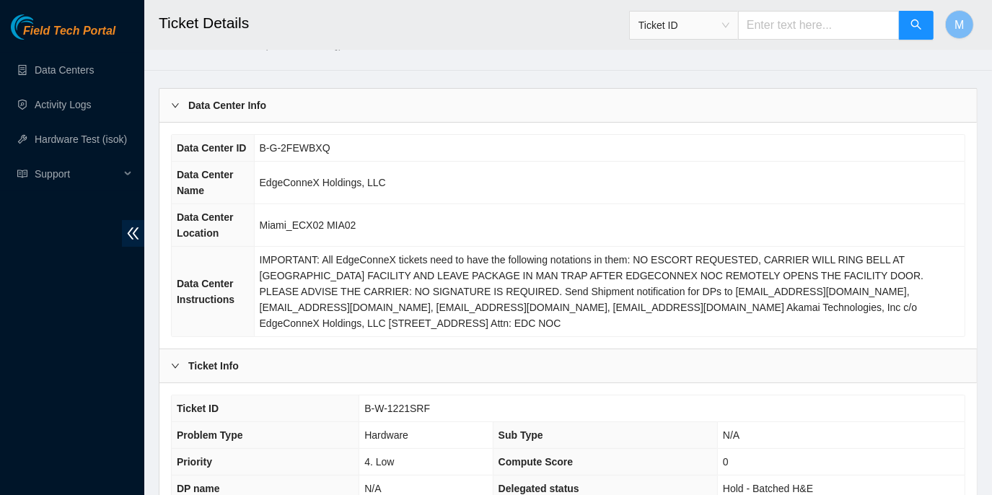
scroll to position [0, 0]
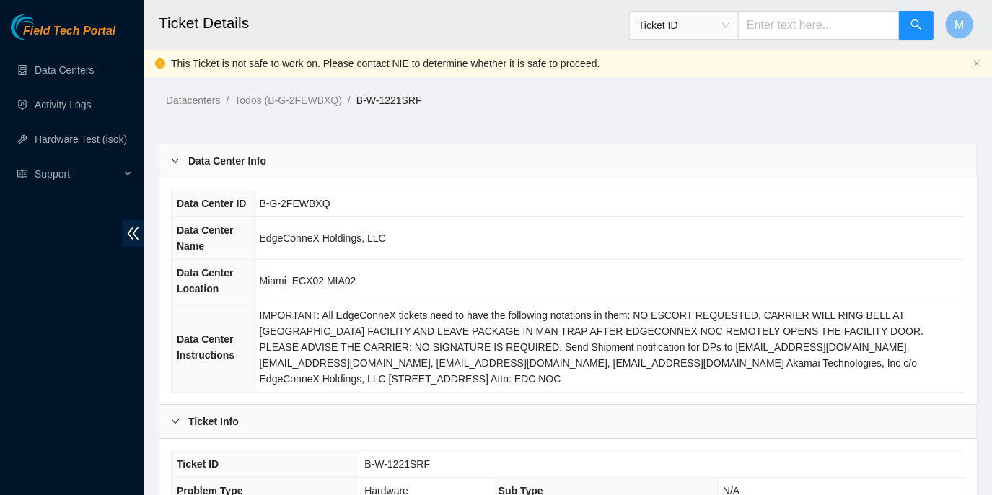
click at [975, 60] on icon "close" at bounding box center [976, 63] width 9 height 9
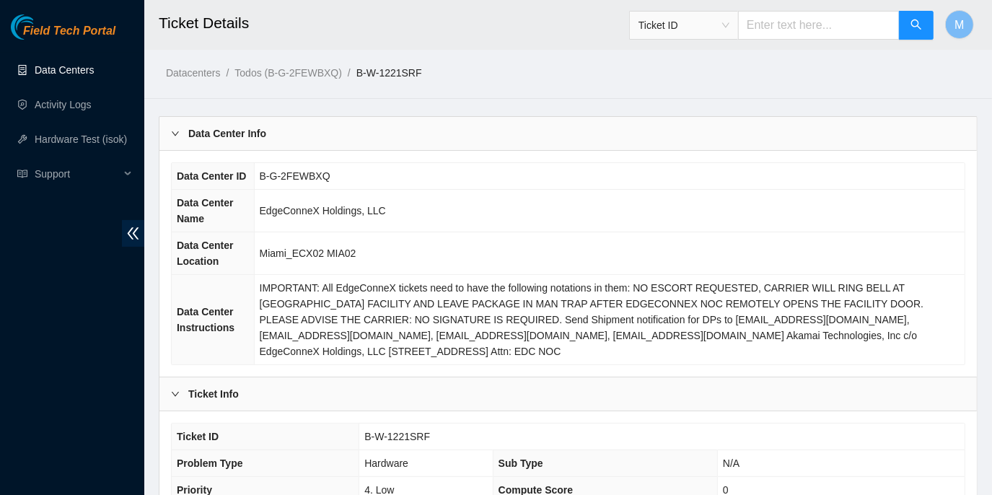
click at [73, 70] on link "Data Centers" at bounding box center [64, 70] width 59 height 12
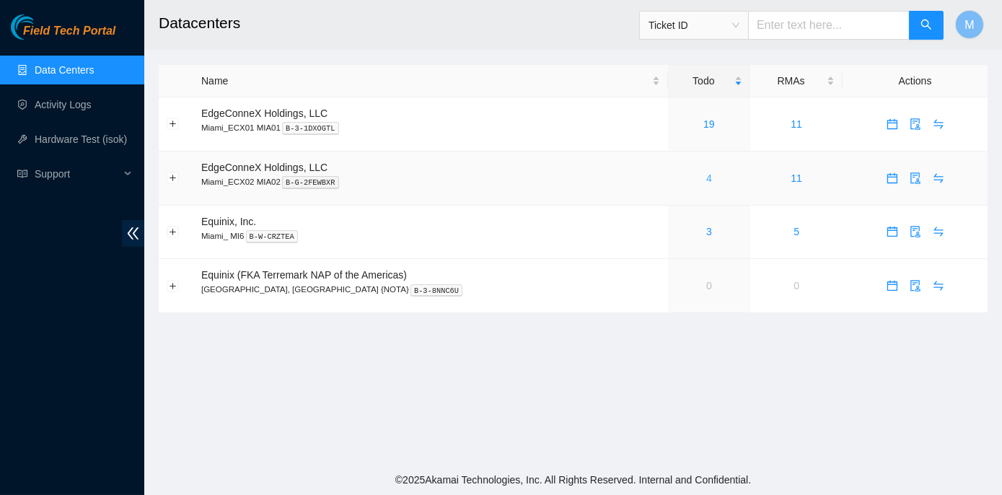
click at [706, 179] on link "4" at bounding box center [709, 178] width 6 height 12
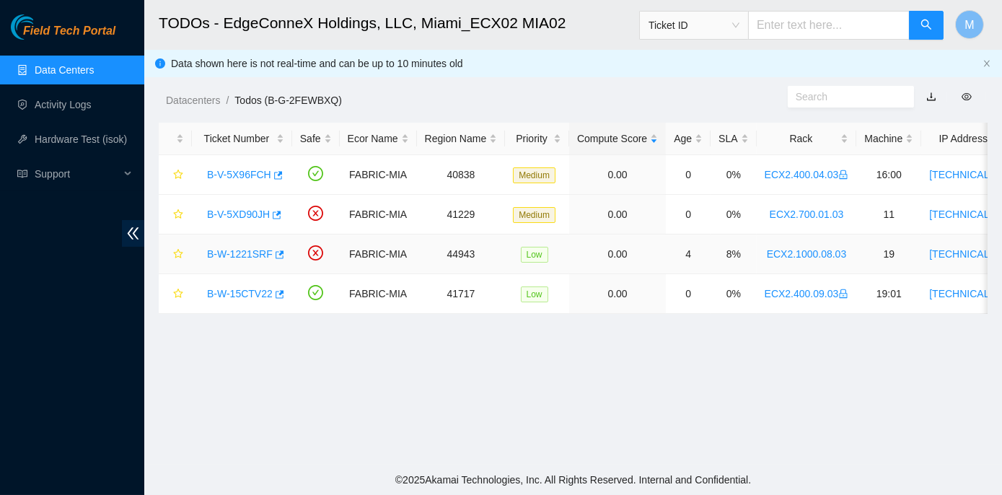
click at [261, 252] on link "B-W-1221SRF" at bounding box center [240, 254] width 66 height 12
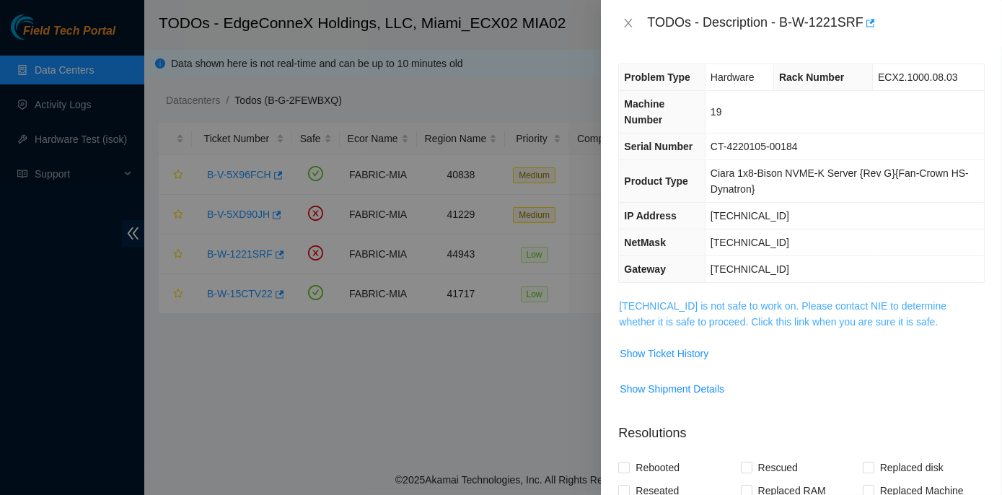
click at [798, 304] on link "23.217.59.150 is not safe to work on. Please contact NIE to determine whether i…" at bounding box center [782, 313] width 327 height 27
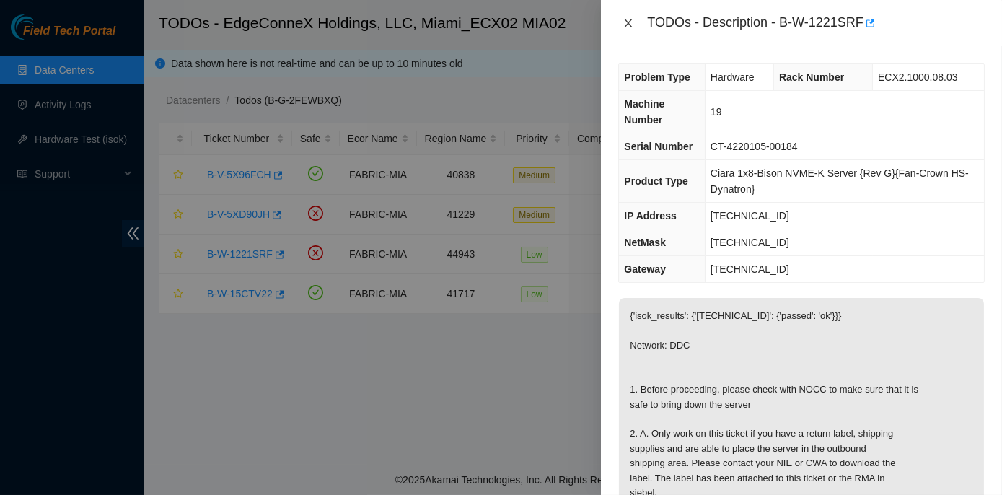
click at [627, 27] on icon "close" at bounding box center [628, 23] width 12 height 12
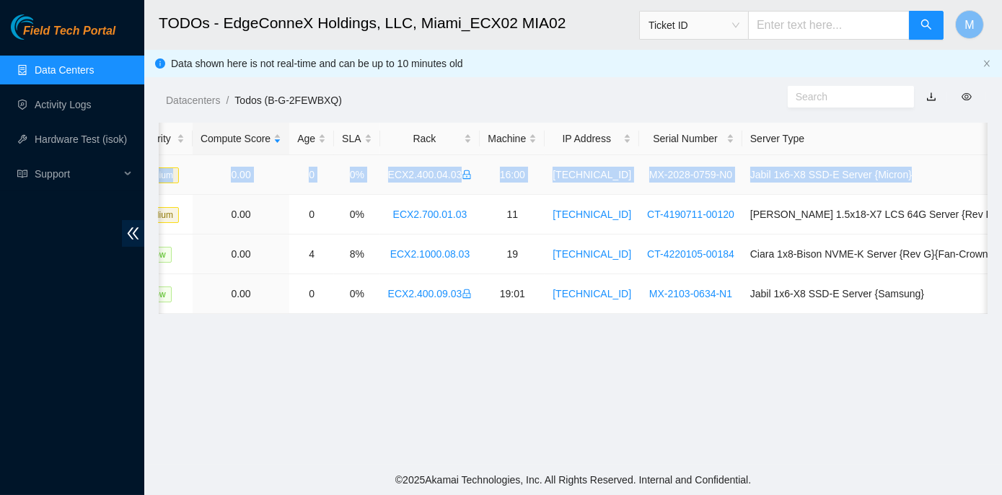
scroll to position [0, 408]
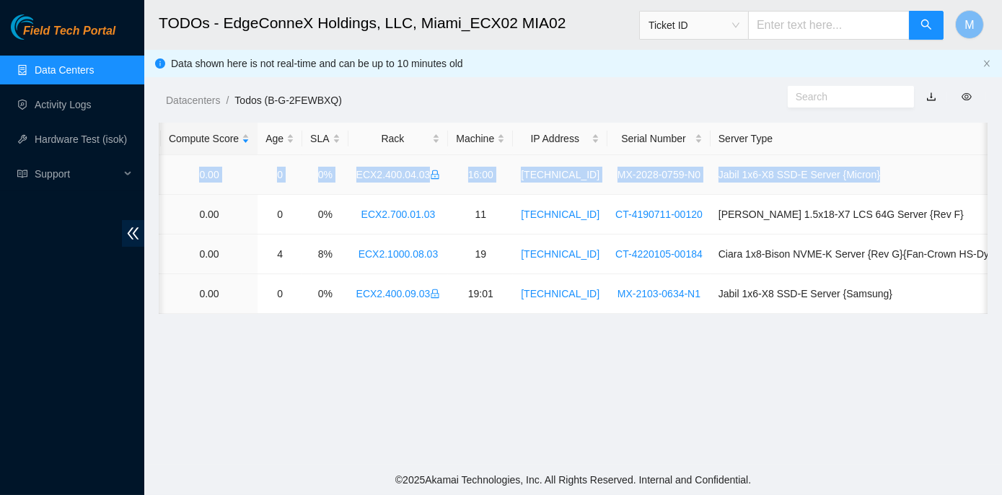
drag, startPoint x: 202, startPoint y: 174, endPoint x: 981, endPoint y: 177, distance: 779.0
click at [981, 177] on tr "B-V-5X96FCH FABRIC-MIA 40838 Medium 0.00 0 0% ECX2.400.04.03 16:00 104.86.101.3…" at bounding box center [389, 175] width 1278 height 40
copy tr "B-V-5X96FCH FABRIC-MIA 40838 Medium 0.00 0 0% ECX2.400.04.03 16:00 104.86.101.3…"
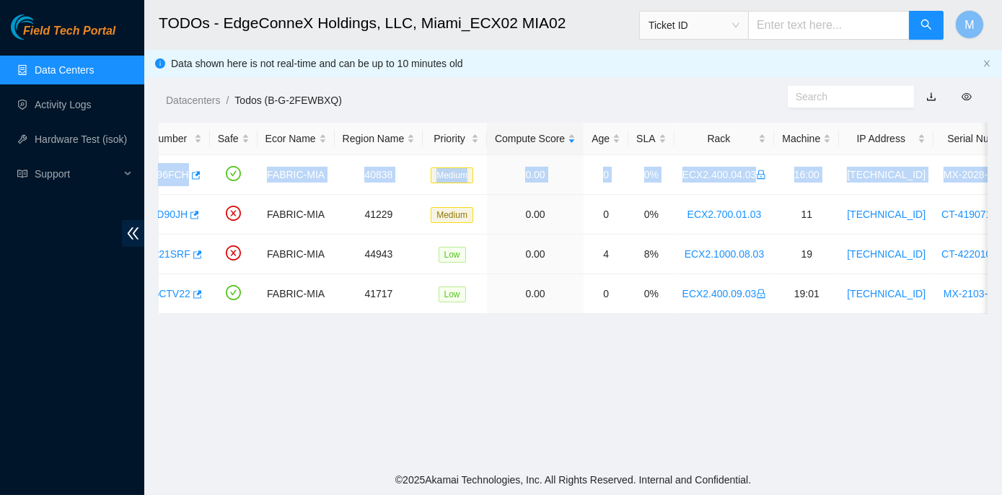
scroll to position [0, 0]
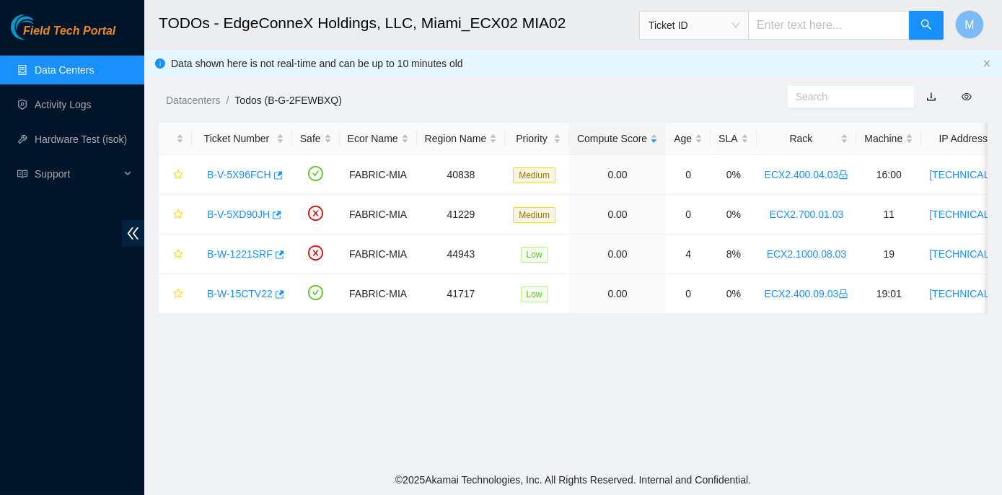
click at [367, 438] on main "TODOs - EdgeConneX Holdings, LLC, Miami_ECX02 MIA02 Ticket ID M Data shown here…" at bounding box center [573, 232] width 858 height 465
click at [242, 172] on link "B-V-5X96FCH" at bounding box center [239, 175] width 64 height 12
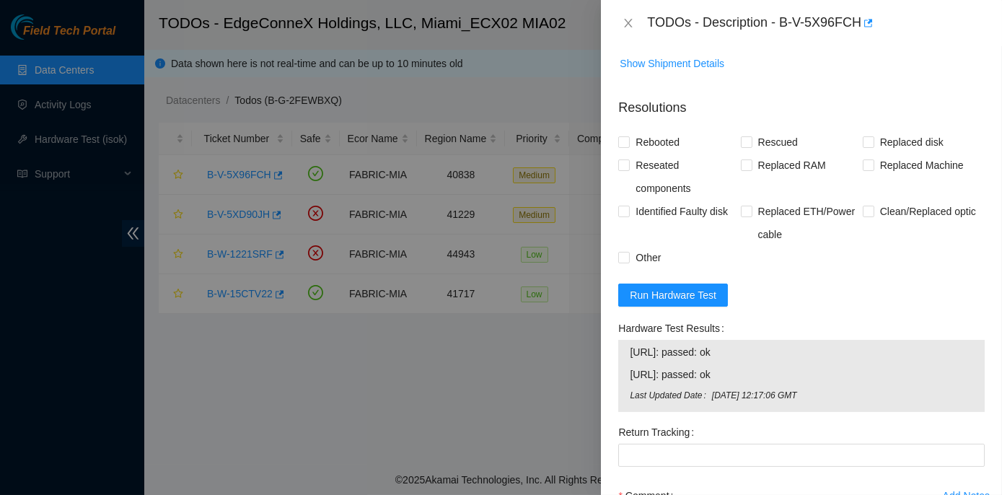
scroll to position [786, 0]
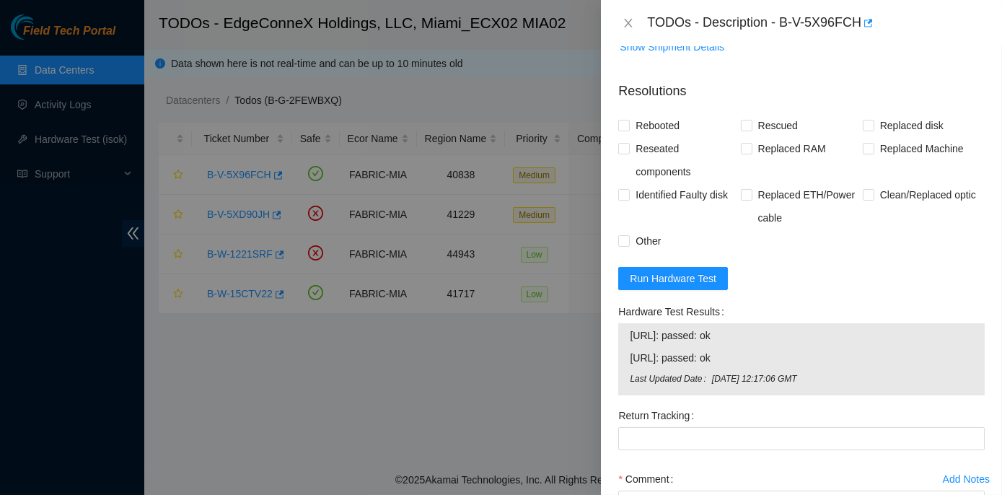
drag, startPoint x: 619, startPoint y: 338, endPoint x: 748, endPoint y: 388, distance: 138.4
click at [748, 388] on div "Hardware Test Results 104.86.101.34: passed: ok 104.86.101.35: passed: ok Last …" at bounding box center [801, 352] width 378 height 104
copy div "Hardware Test Results 104.86.101.34: passed: ok 104.86.101.35: passed: ok"
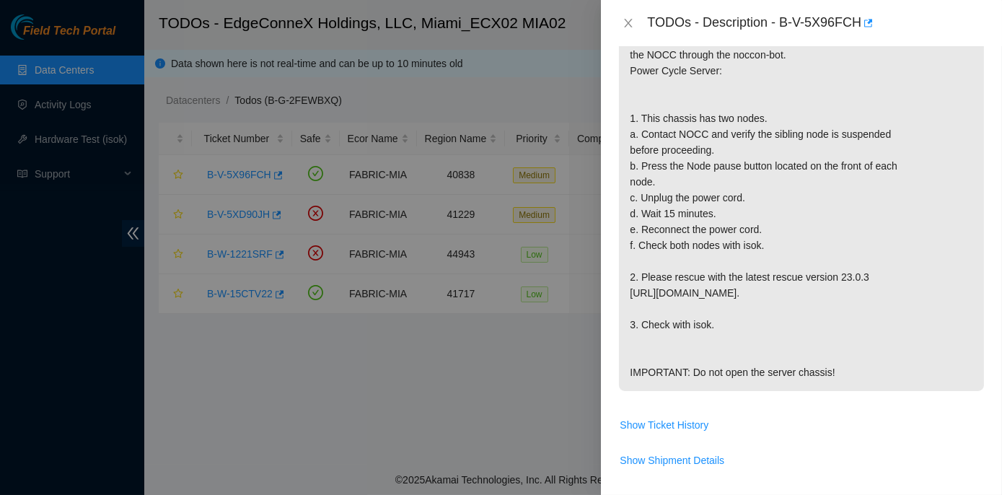
scroll to position [294, 0]
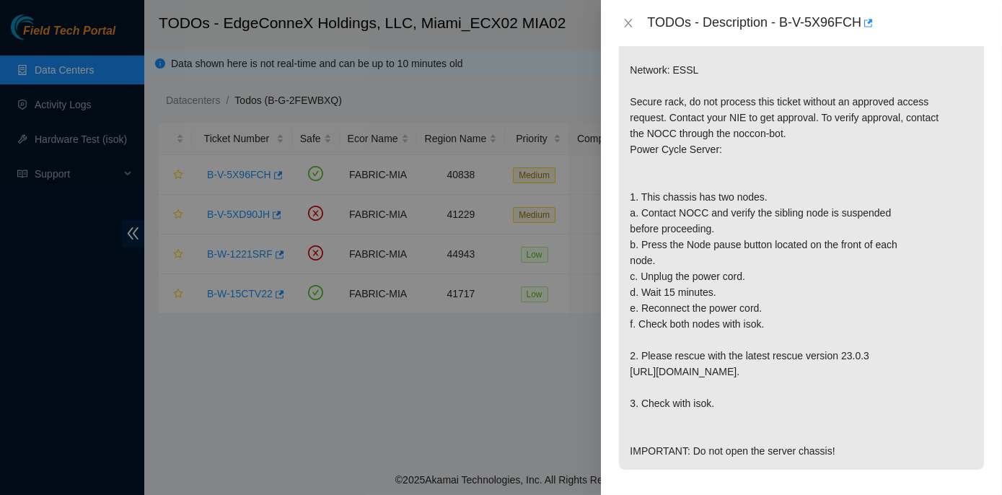
drag, startPoint x: 628, startPoint y: 210, endPoint x: 837, endPoint y: 471, distance: 334.6
click at [837, 470] on p "{"template":"sbe_errors" } {'isok_results': {'104.86.101.34': {'passed': 'ok'},…" at bounding box center [801, 221] width 365 height 498
copy p "1. This chassis has two nodes. a. Contact NOCC and verify the sibling node is s…"
click at [627, 22] on icon "close" at bounding box center [629, 23] width 8 height 9
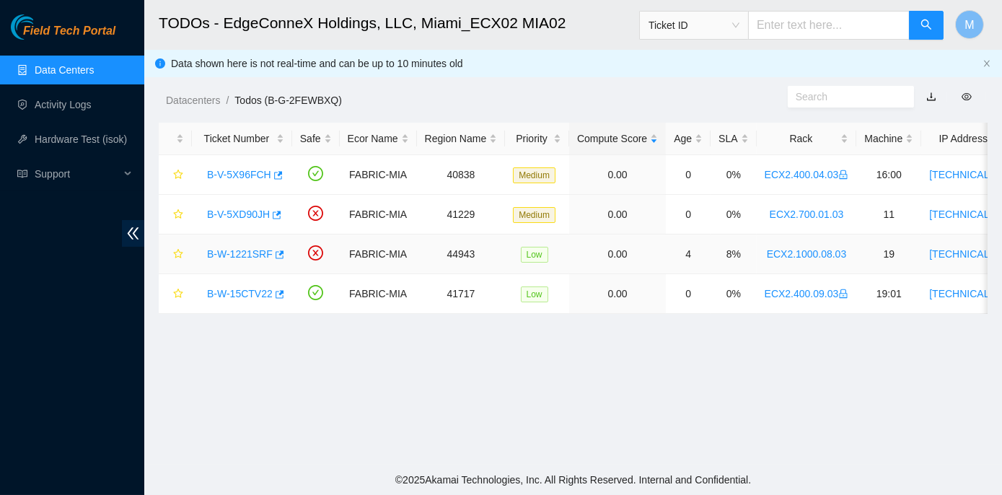
scroll to position [342, 0]
click at [251, 292] on link "B-W-15CTV22" at bounding box center [240, 294] width 66 height 12
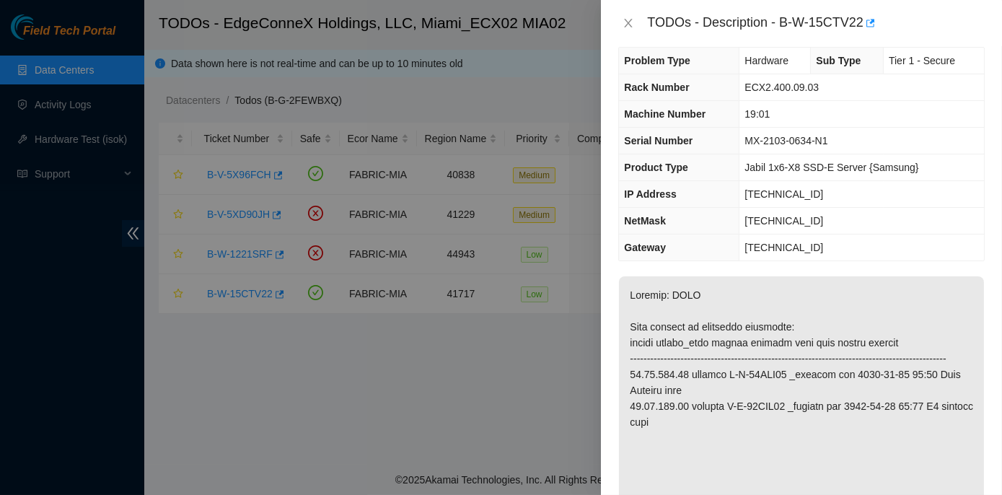
scroll to position [0, 0]
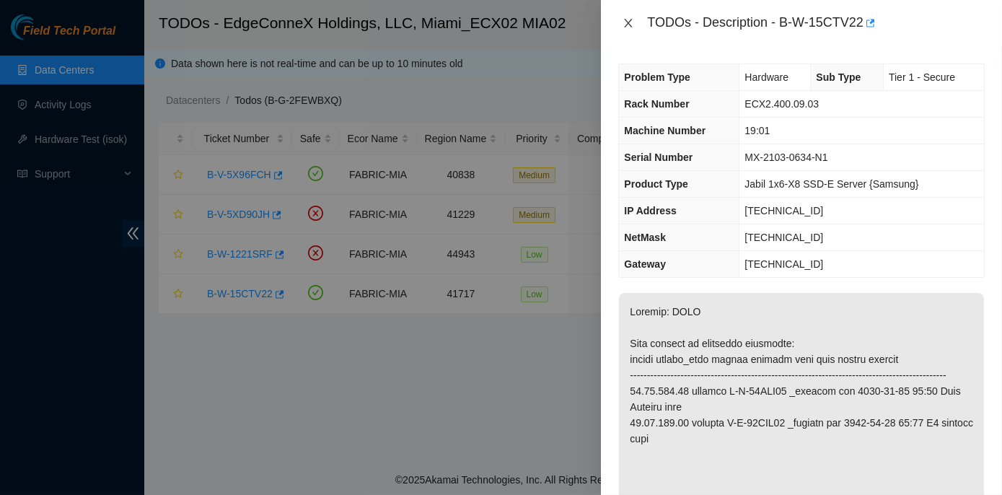
drag, startPoint x: 626, startPoint y: 19, endPoint x: 619, endPoint y: 30, distance: 13.0
click at [626, 20] on icon "close" at bounding box center [629, 23] width 8 height 9
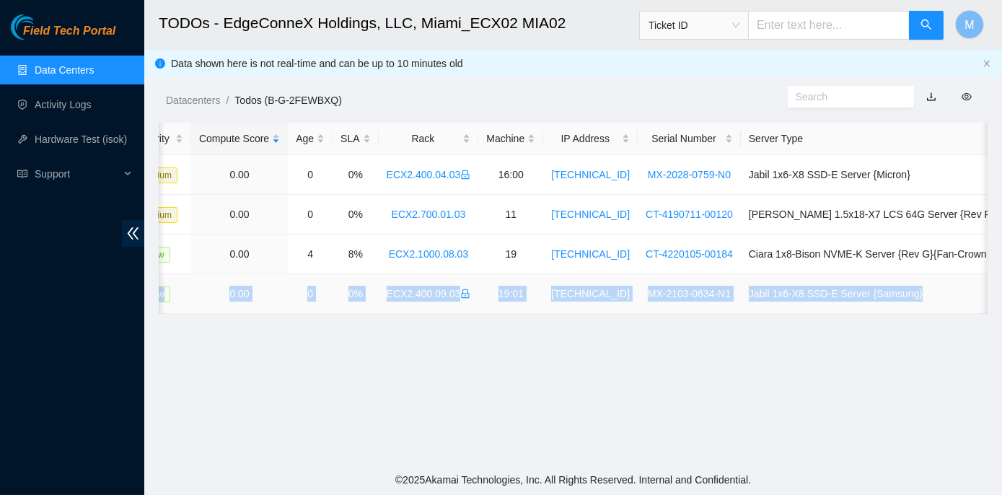
scroll to position [0, 408]
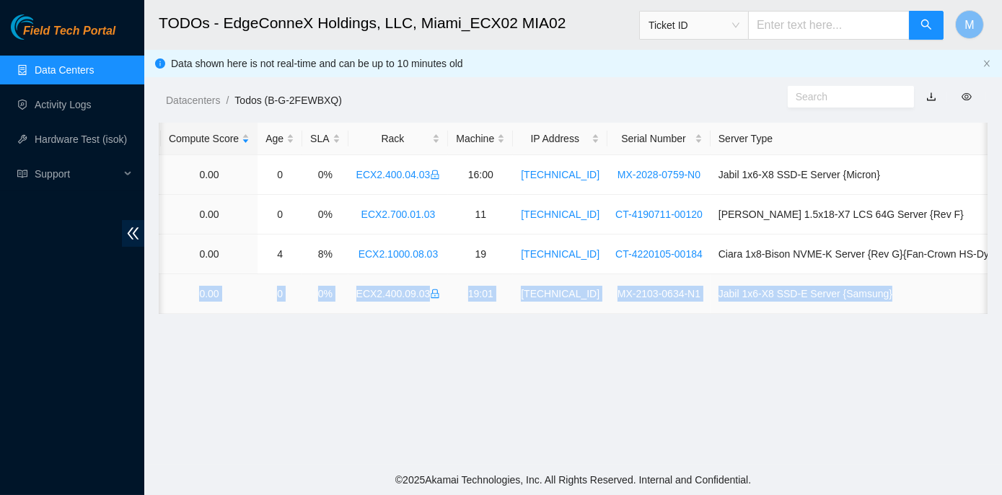
drag, startPoint x: 198, startPoint y: 290, endPoint x: 985, endPoint y: 292, distance: 786.2
click at [985, 292] on tr "B-W-15CTV22 FABRIC-MIA 41717 Low 0.00 0 0% ECX2.400.09.03 19:01 23.49.255.41 MX…" at bounding box center [389, 294] width 1278 height 40
copy tr "B-W-15CTV22 FABRIC-MIA 41717 Low 0.00 0 0% ECX2.400.09.03 19:01 23.49.255.41 MX…"
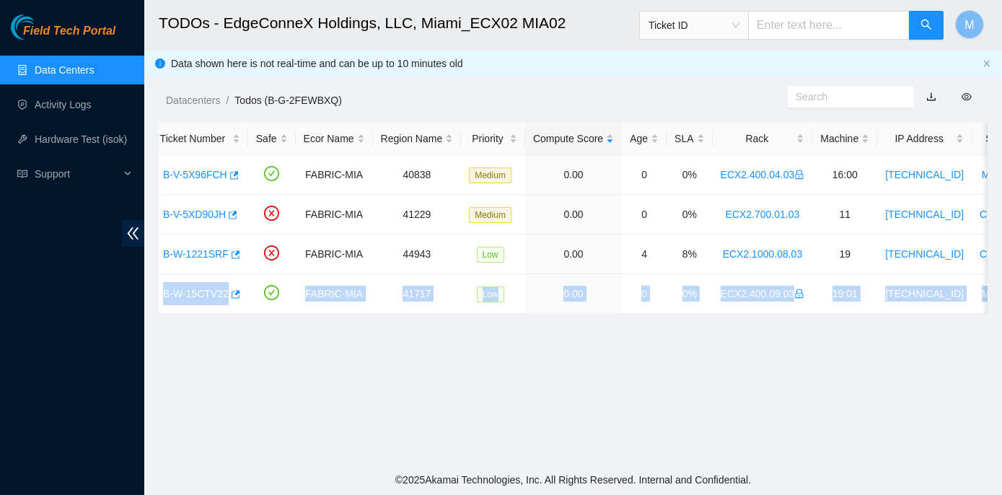
scroll to position [0, 0]
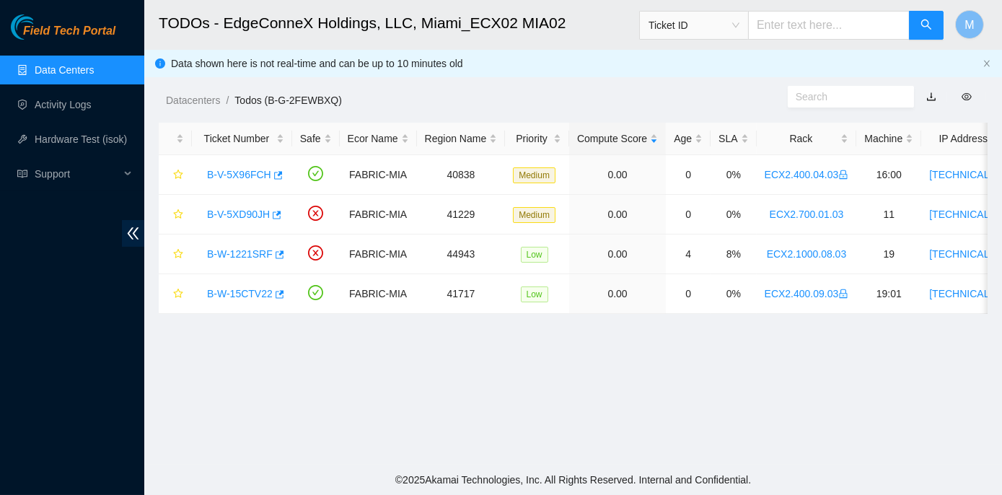
click at [203, 371] on main "TODOs - EdgeConneX Holdings, LLC, Miami_ECX02 MIA02 Ticket ID M Data shown here…" at bounding box center [573, 232] width 858 height 465
click at [232, 295] on link "B-W-15CTV22" at bounding box center [240, 294] width 66 height 12
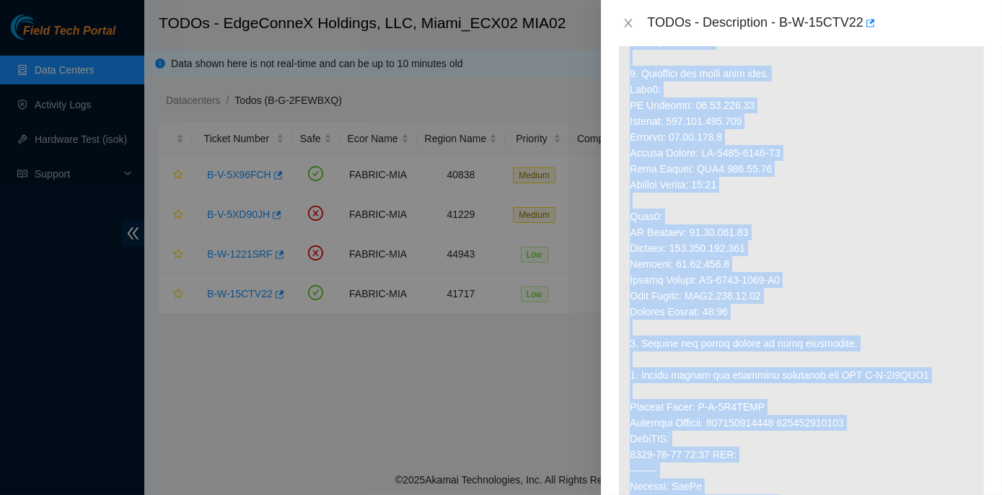
scroll to position [570, 0]
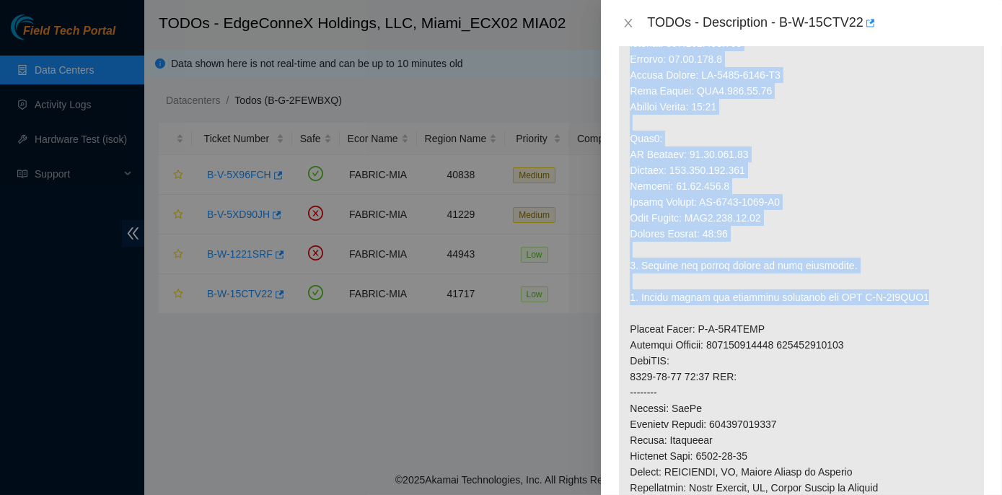
drag, startPoint x: 629, startPoint y: 216, endPoint x: 915, endPoint y: 312, distance: 301.3
click at [915, 312] on p at bounding box center [801, 241] width 365 height 1037
copy p "1. Replace Server. 2. Configure and check with isok. Node0: IP Address: 23.49.2…"
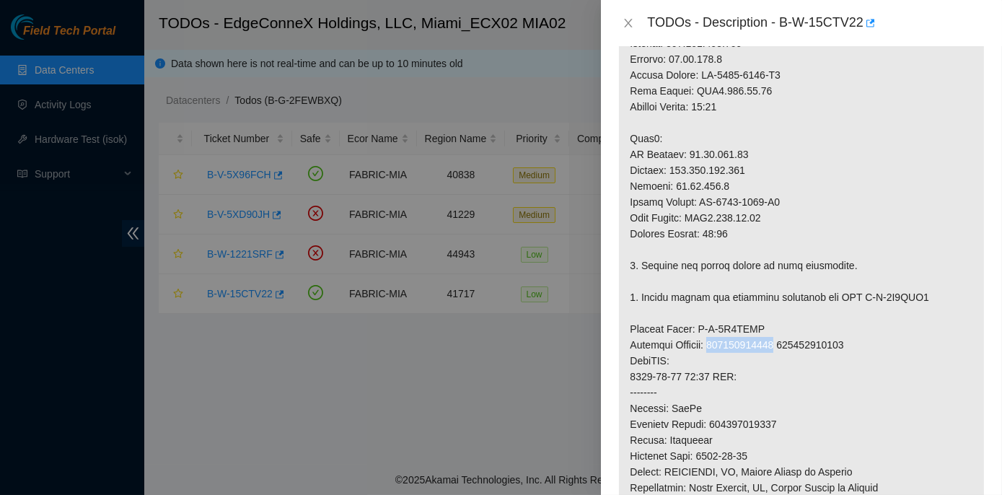
drag, startPoint x: 716, startPoint y: 358, endPoint x: 780, endPoint y: 358, distance: 64.9
click at [780, 358] on p at bounding box center [801, 241] width 365 height 1037
copy p "417328430034"
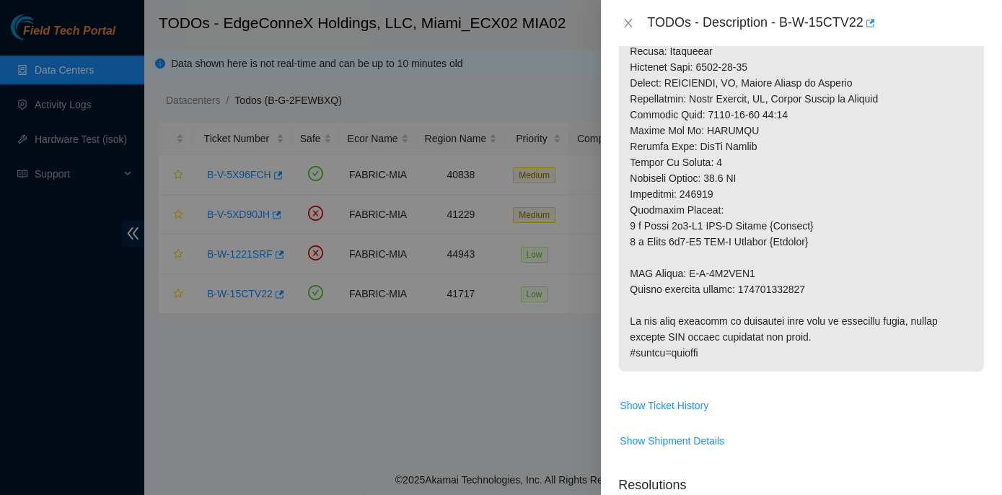
scroll to position [964, 0]
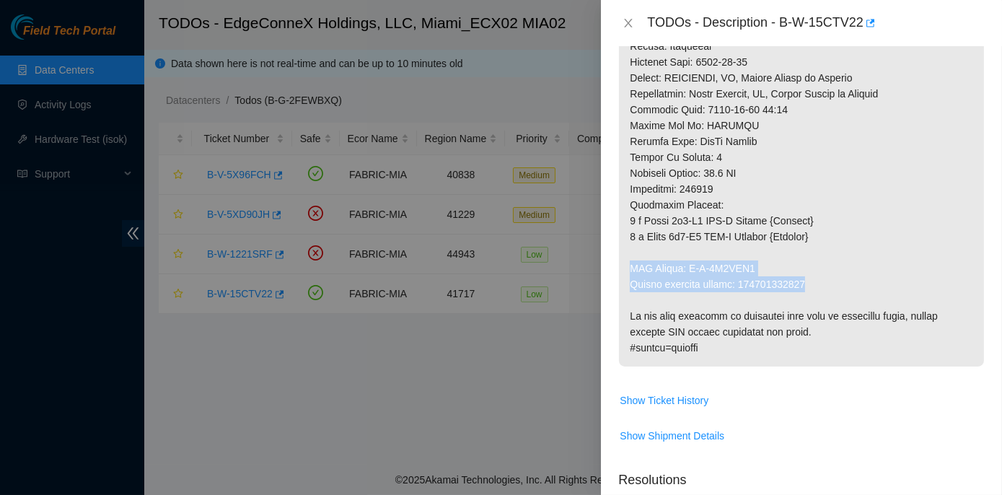
drag, startPoint x: 630, startPoint y: 281, endPoint x: 806, endPoint y: 302, distance: 178.0
copy p "RMA Return: B-V-5V2MSJ3 Return tracking number: 417328430045"
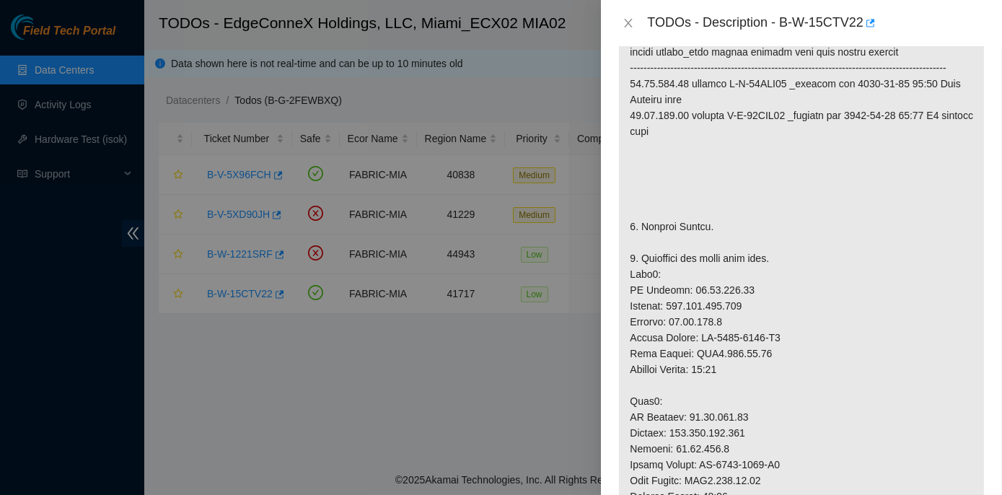
scroll to position [0, 0]
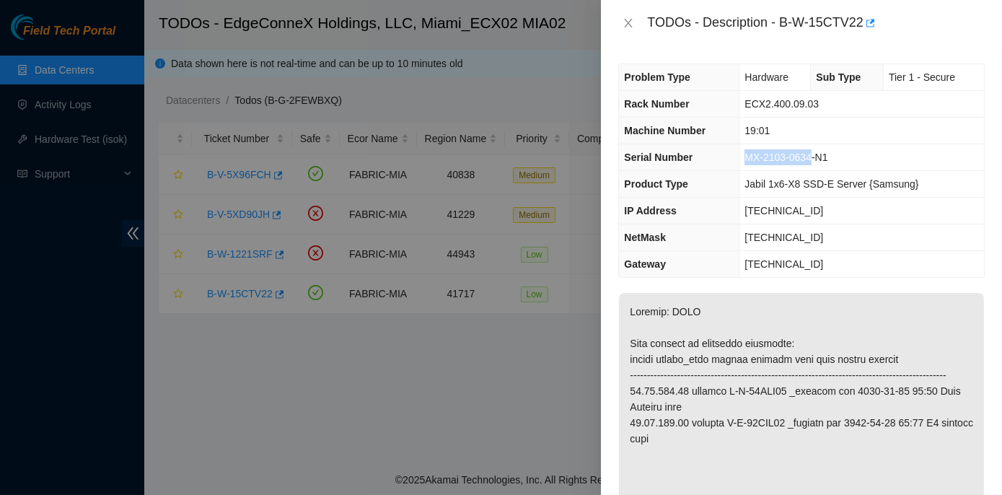
drag, startPoint x: 742, startPoint y: 154, endPoint x: 811, endPoint y: 156, distance: 68.5
click at [811, 156] on td "MX-2103-0634-N1" at bounding box center [861, 157] width 245 height 27
copy span "MX-2103-0634"
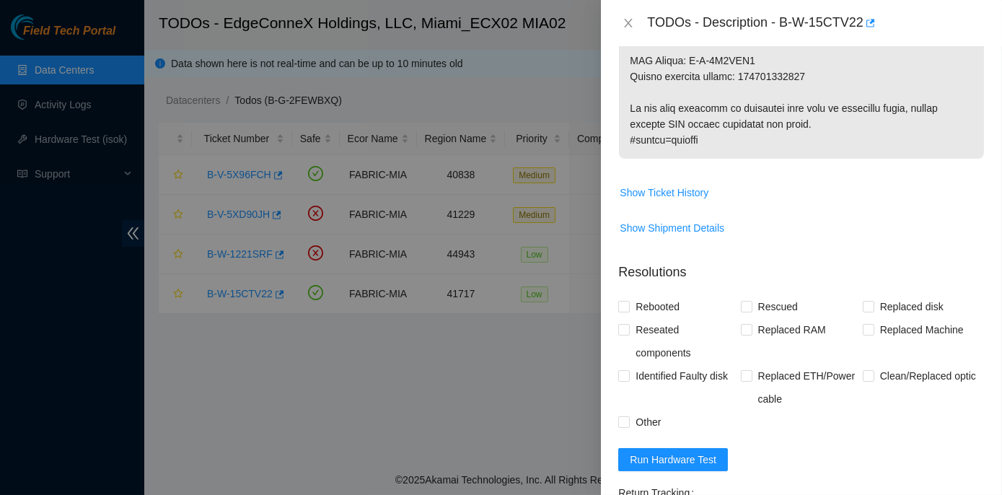
scroll to position [1246, 0]
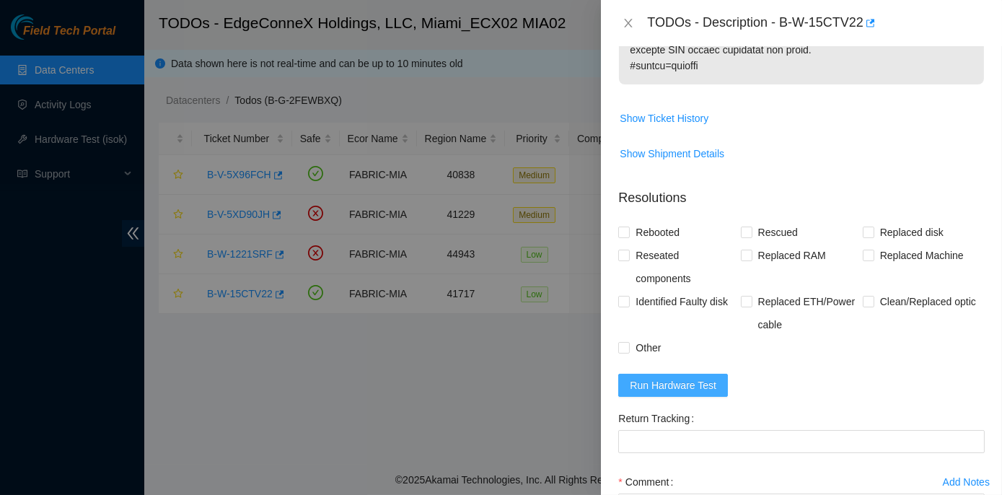
click at [657, 393] on span "Run Hardware Test" at bounding box center [673, 385] width 87 height 16
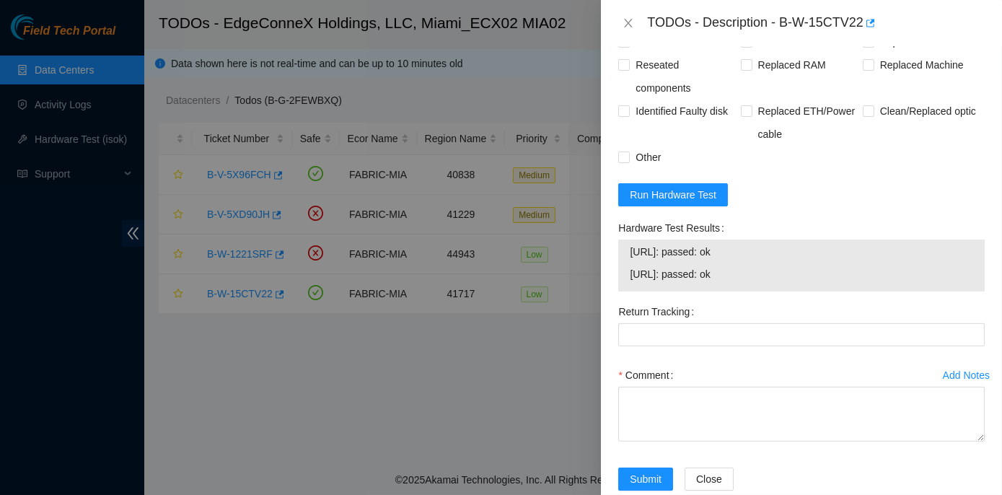
scroll to position [1414, 0]
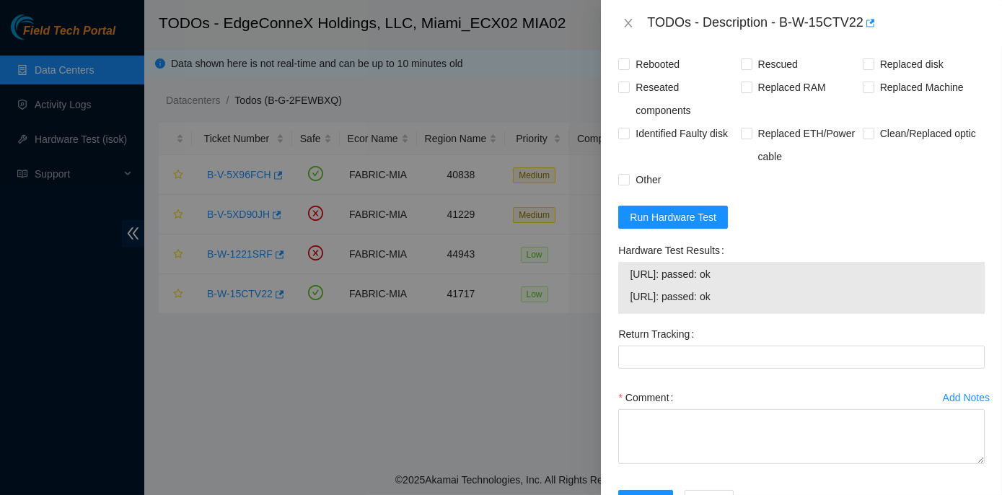
drag, startPoint x: 615, startPoint y: 263, endPoint x: 769, endPoint y: 319, distance: 164.0
click at [769, 319] on div "Hardware Test Results 23.49.255.40: passed: ok 23.49.255.41: passed: ok" at bounding box center [801, 281] width 378 height 84
copy div "Hardware Test Results 23.49.255.40: passed: ok 23.49.255.41: passed: ok"
click at [625, 17] on button "Close" at bounding box center [628, 24] width 20 height 14
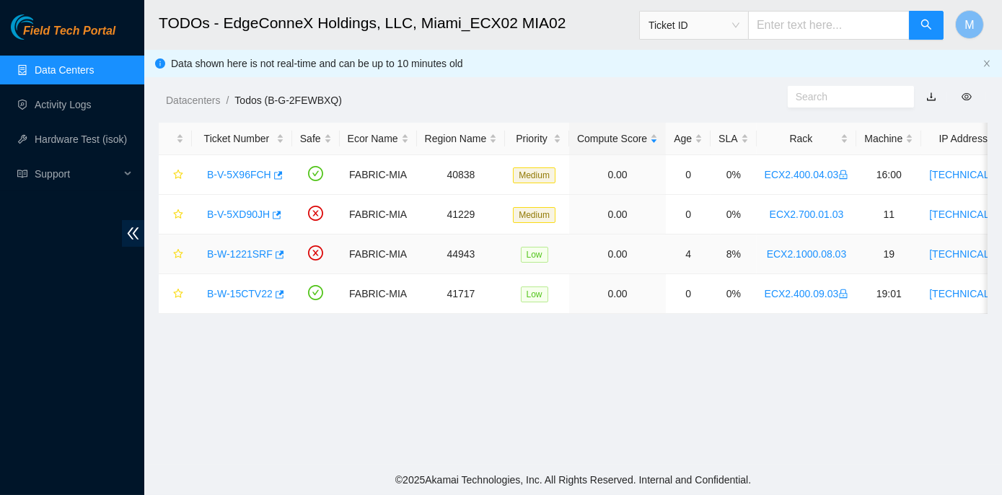
scroll to position [404, 0]
